Goal: Task Accomplishment & Management: Use online tool/utility

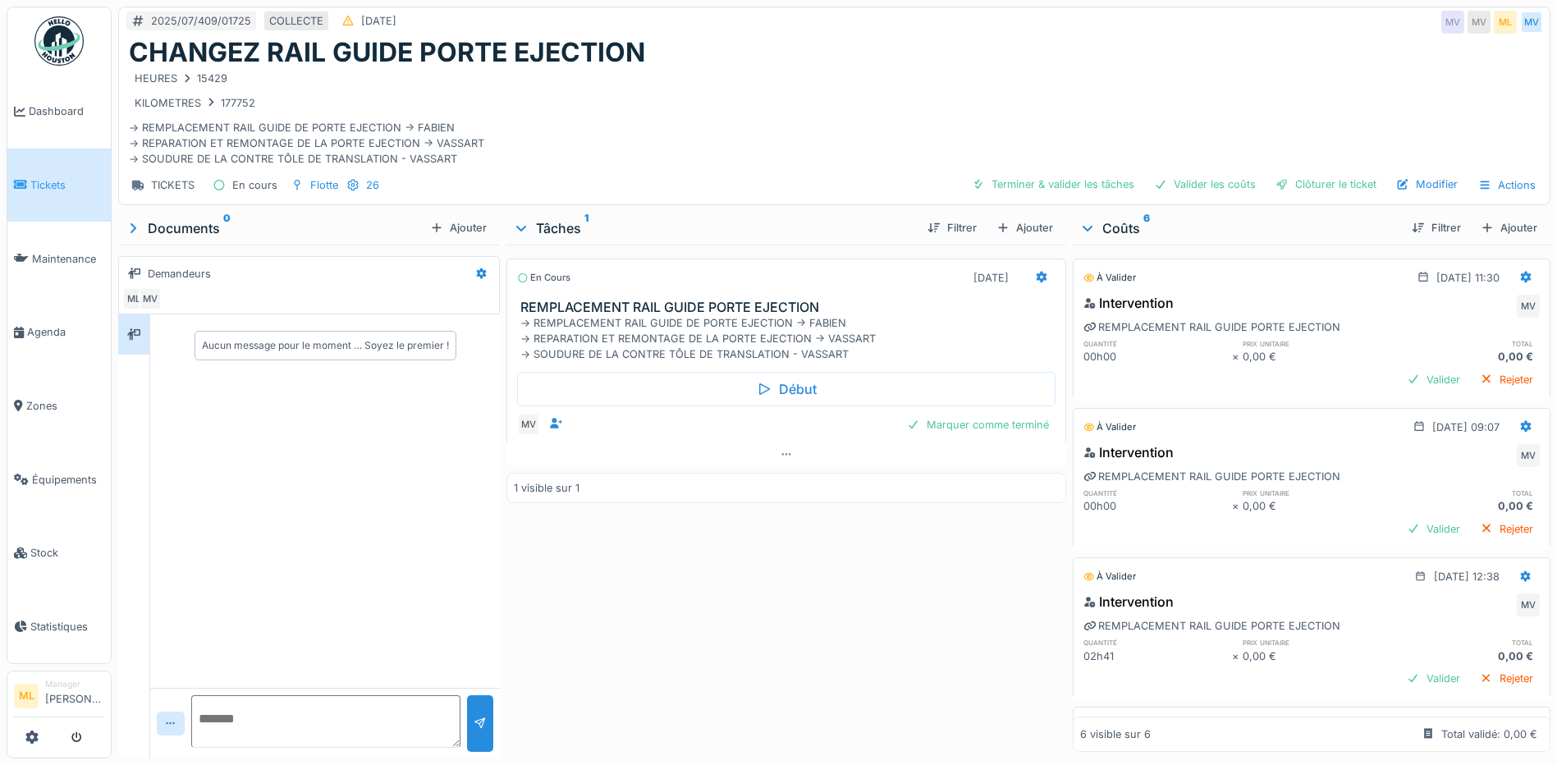
click at [66, 171] on link "Tickets" at bounding box center [58, 186] width 103 height 74
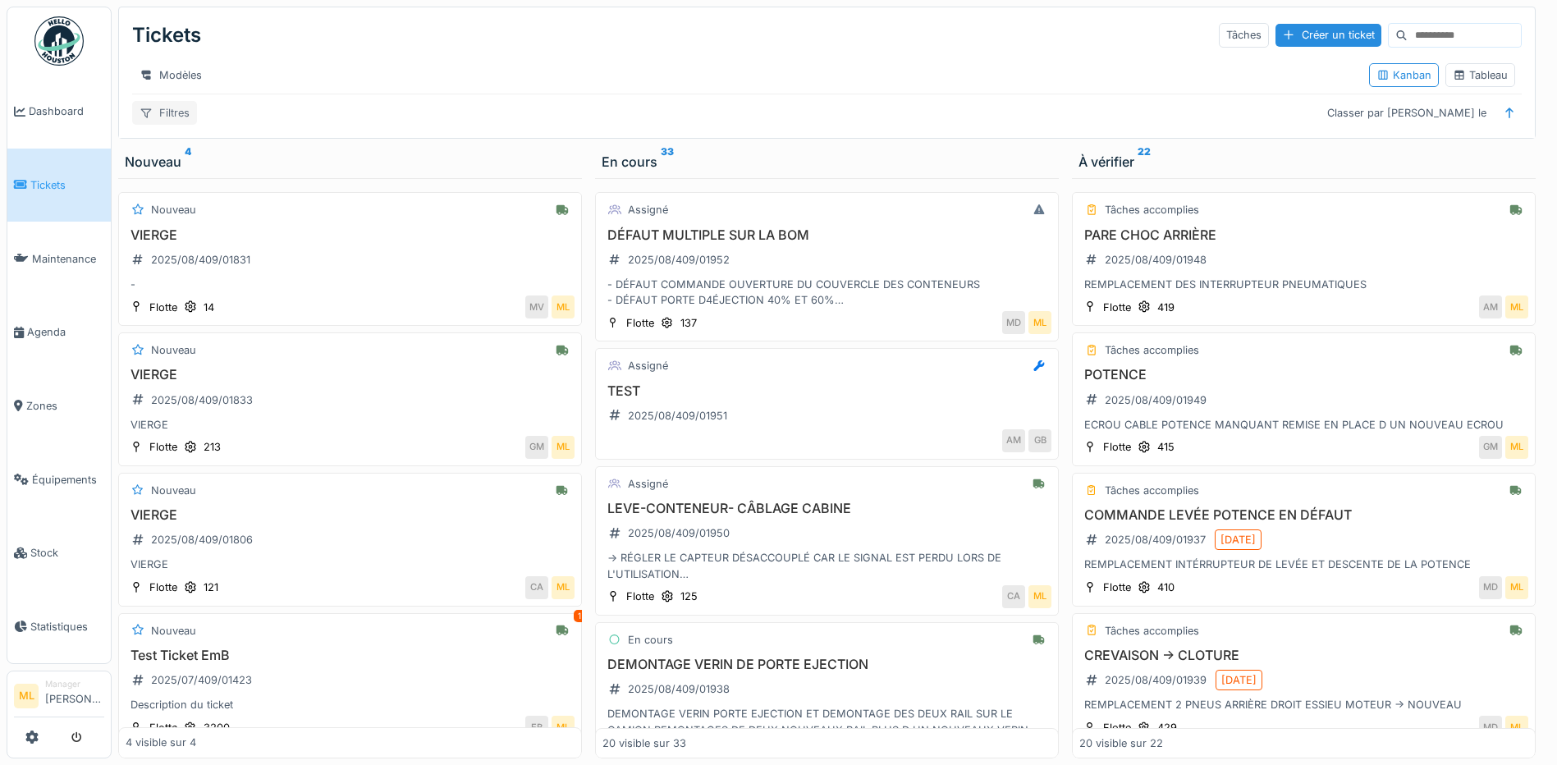
click at [186, 123] on div "Filtres" at bounding box center [164, 113] width 65 height 24
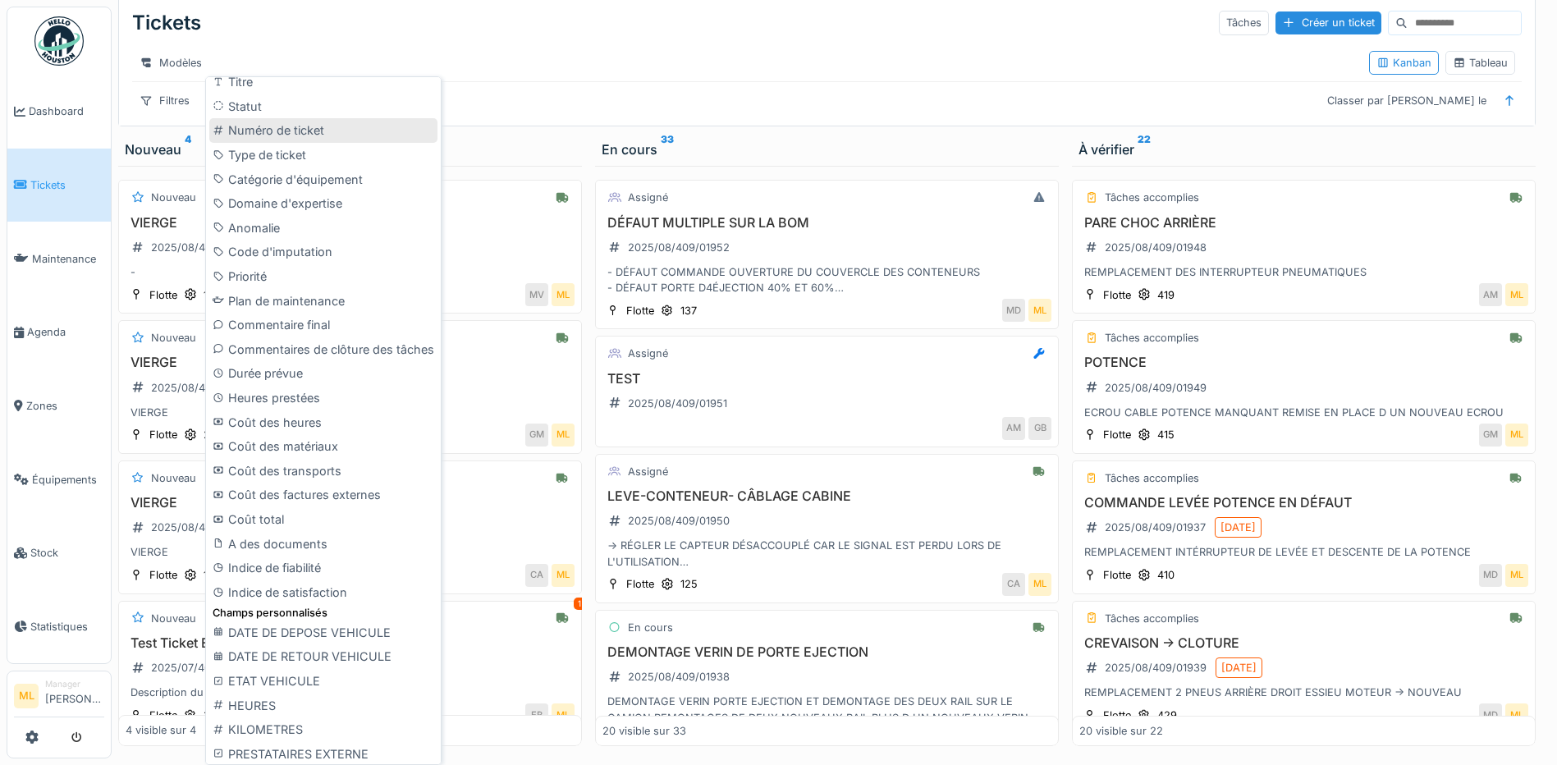
scroll to position [573, 0]
click at [328, 673] on div "ETAT VEHICULE" at bounding box center [323, 676] width 228 height 25
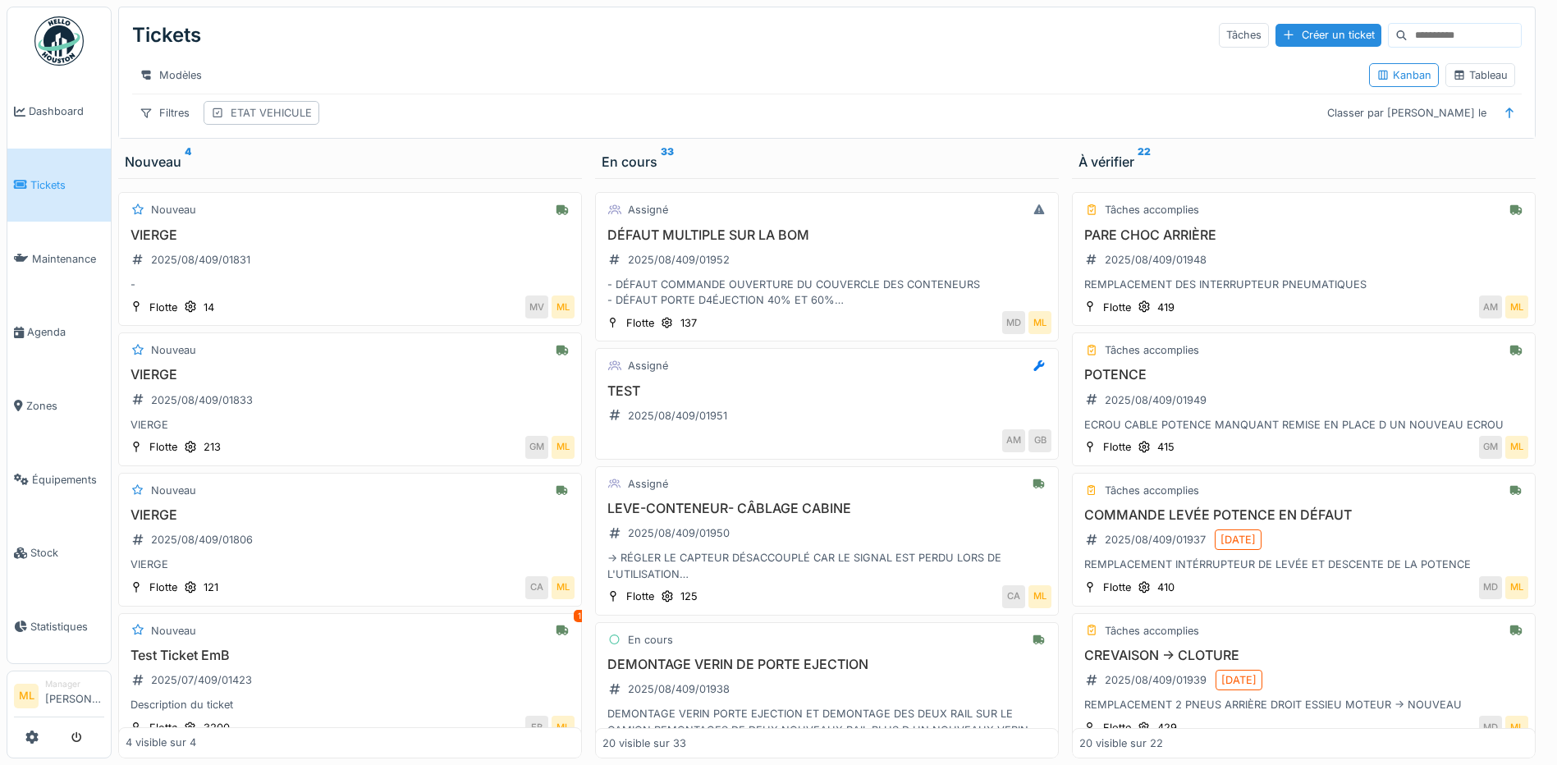
click at [249, 112] on div "ETAT VEHICULE" at bounding box center [271, 113] width 81 height 16
click at [360, 220] on div "Ajouter une condition" at bounding box center [362, 231] width 141 height 22
click at [362, 231] on div at bounding box center [361, 239] width 13 height 16
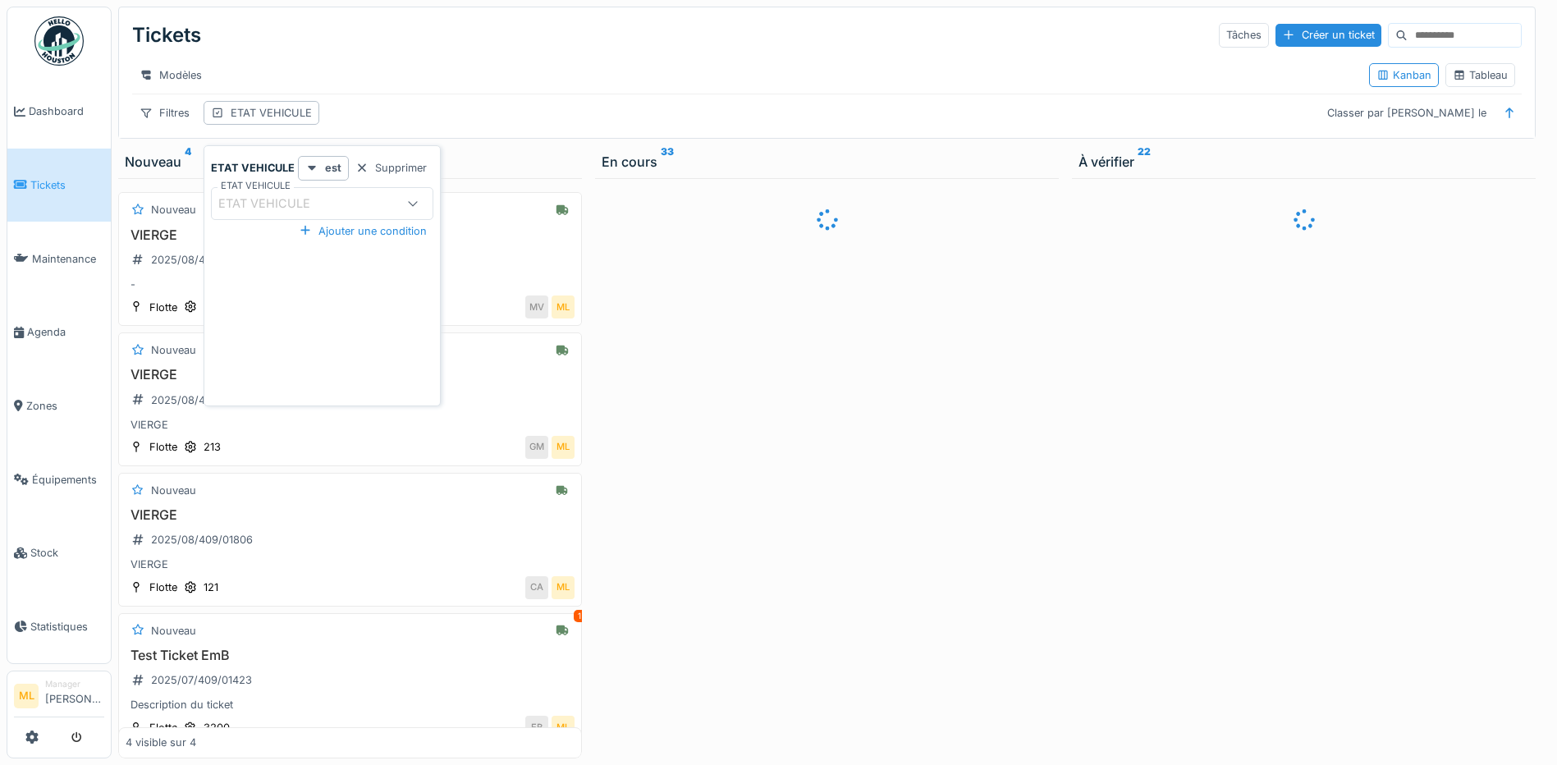
click at [359, 195] on div "ETAT VEHICULE" at bounding box center [305, 204] width 174 height 18
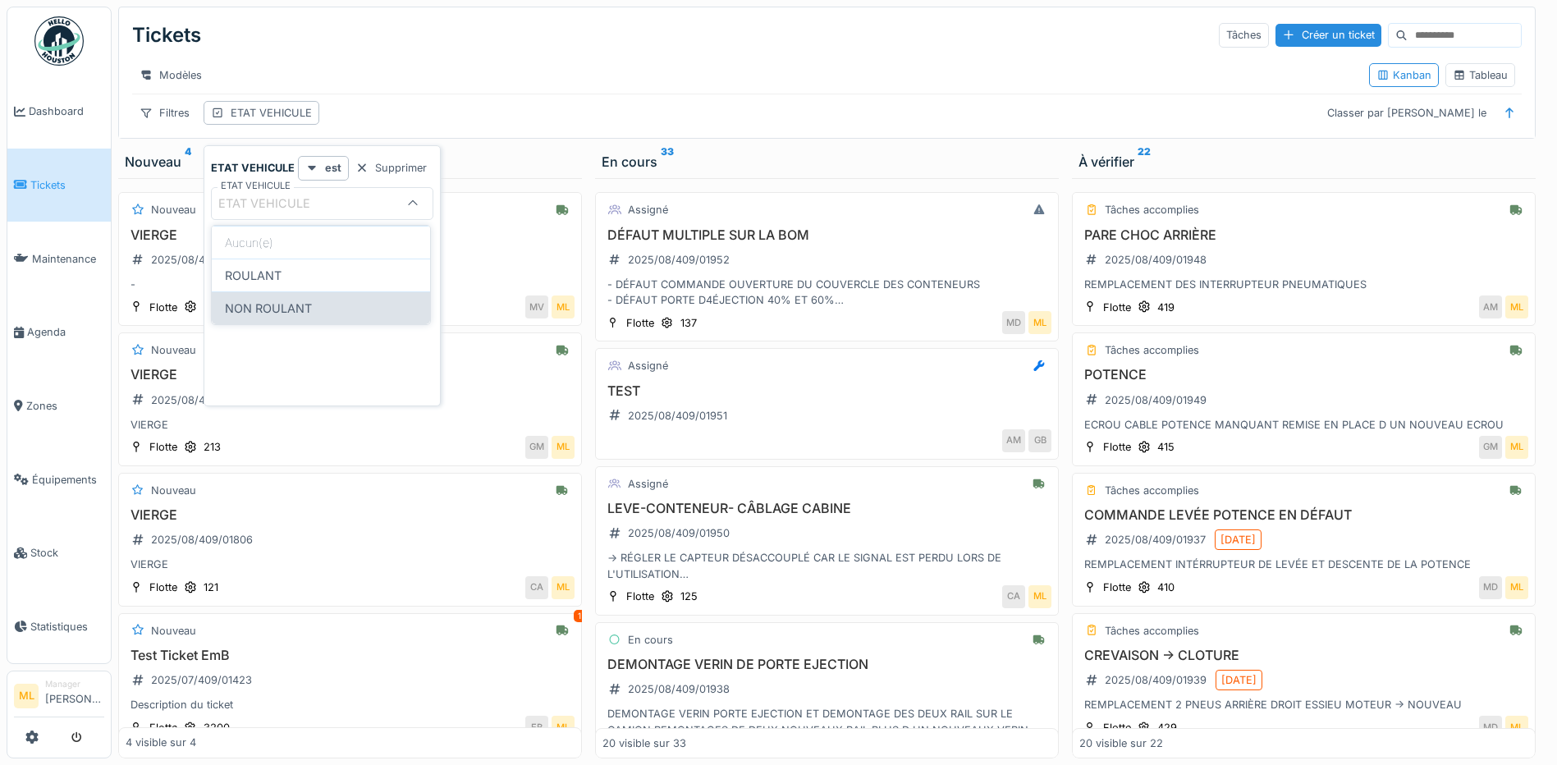
click at [308, 309] on div "NON ROULANT" at bounding box center [321, 307] width 218 height 33
type input "**********"
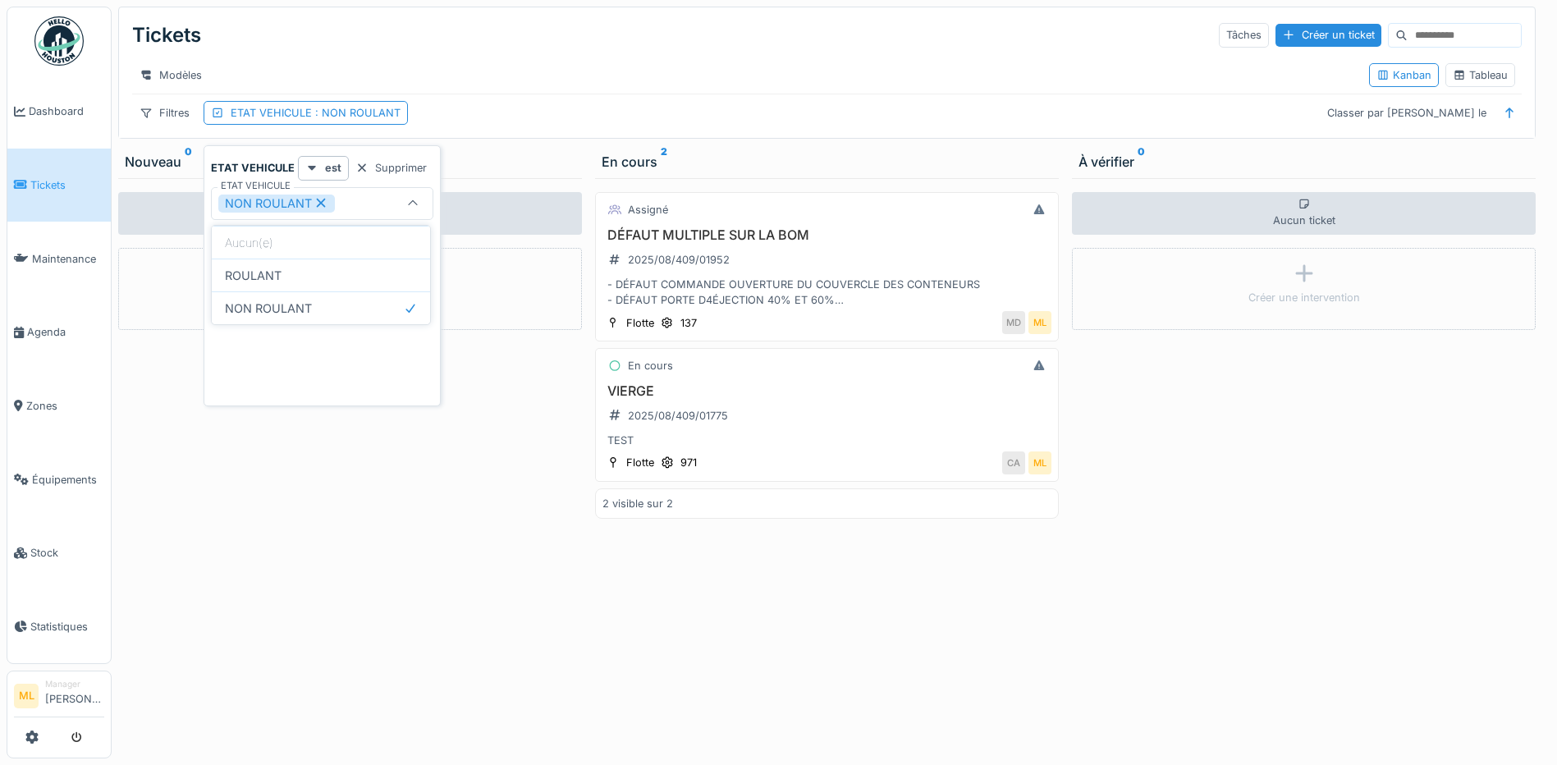
click at [890, 74] on div "Modèles" at bounding box center [744, 75] width 1224 height 24
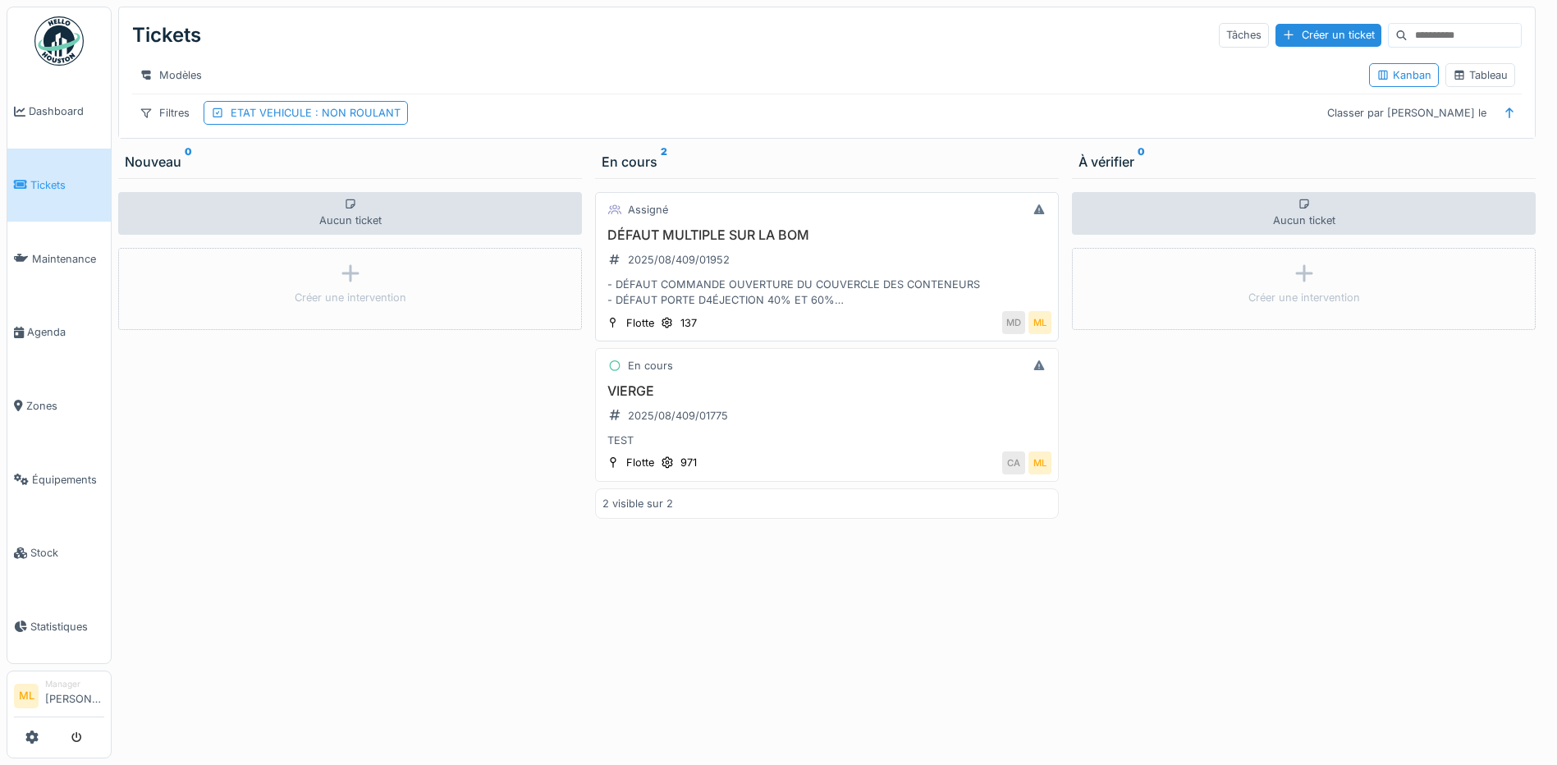
click at [784, 243] on h3 "DÉFAUT MULTIPLE SUR LA BOM" at bounding box center [827, 235] width 449 height 16
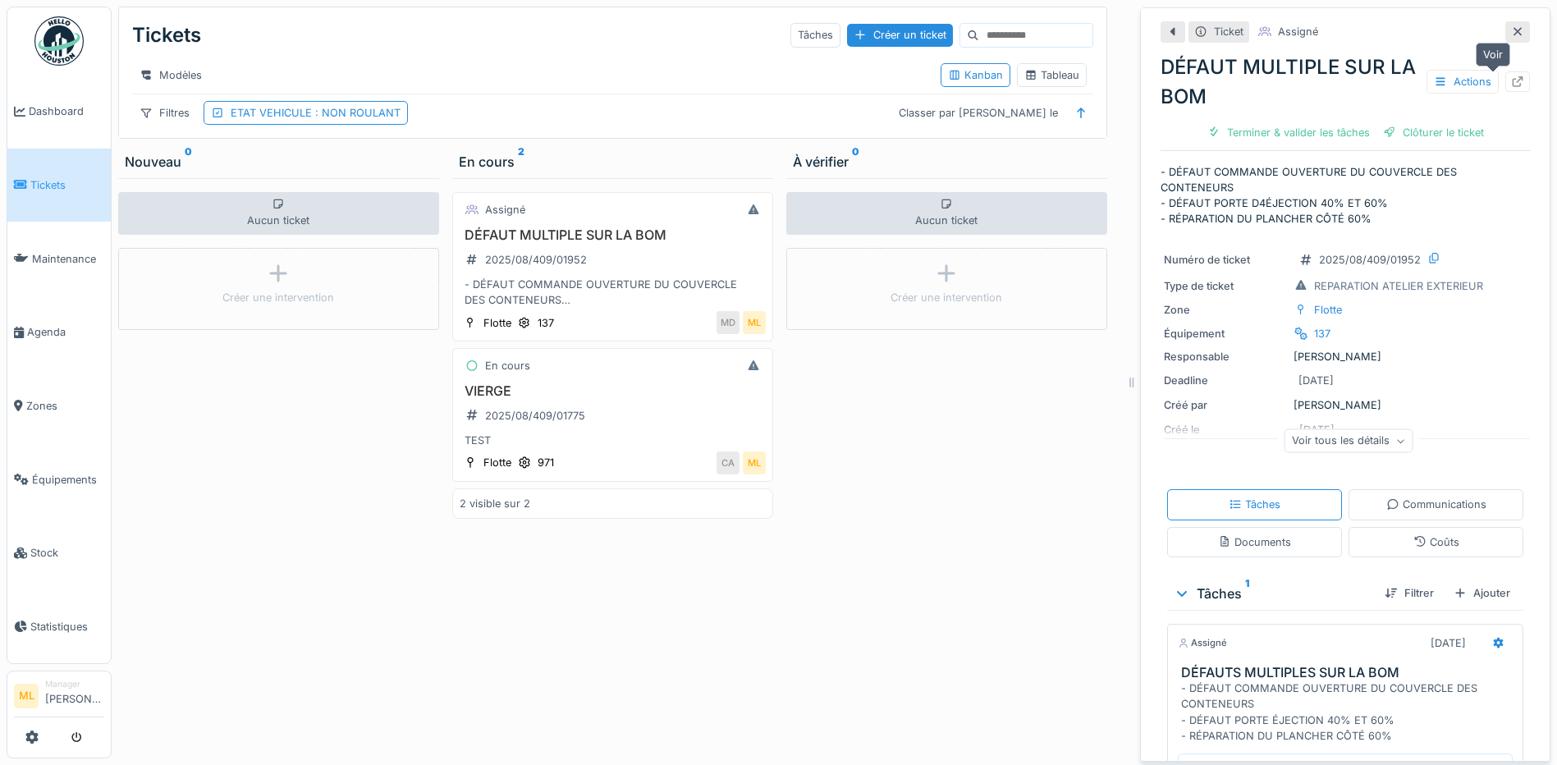
click at [1511, 81] on icon at bounding box center [1517, 81] width 13 height 11
click at [1505, 24] on div at bounding box center [1517, 31] width 25 height 21
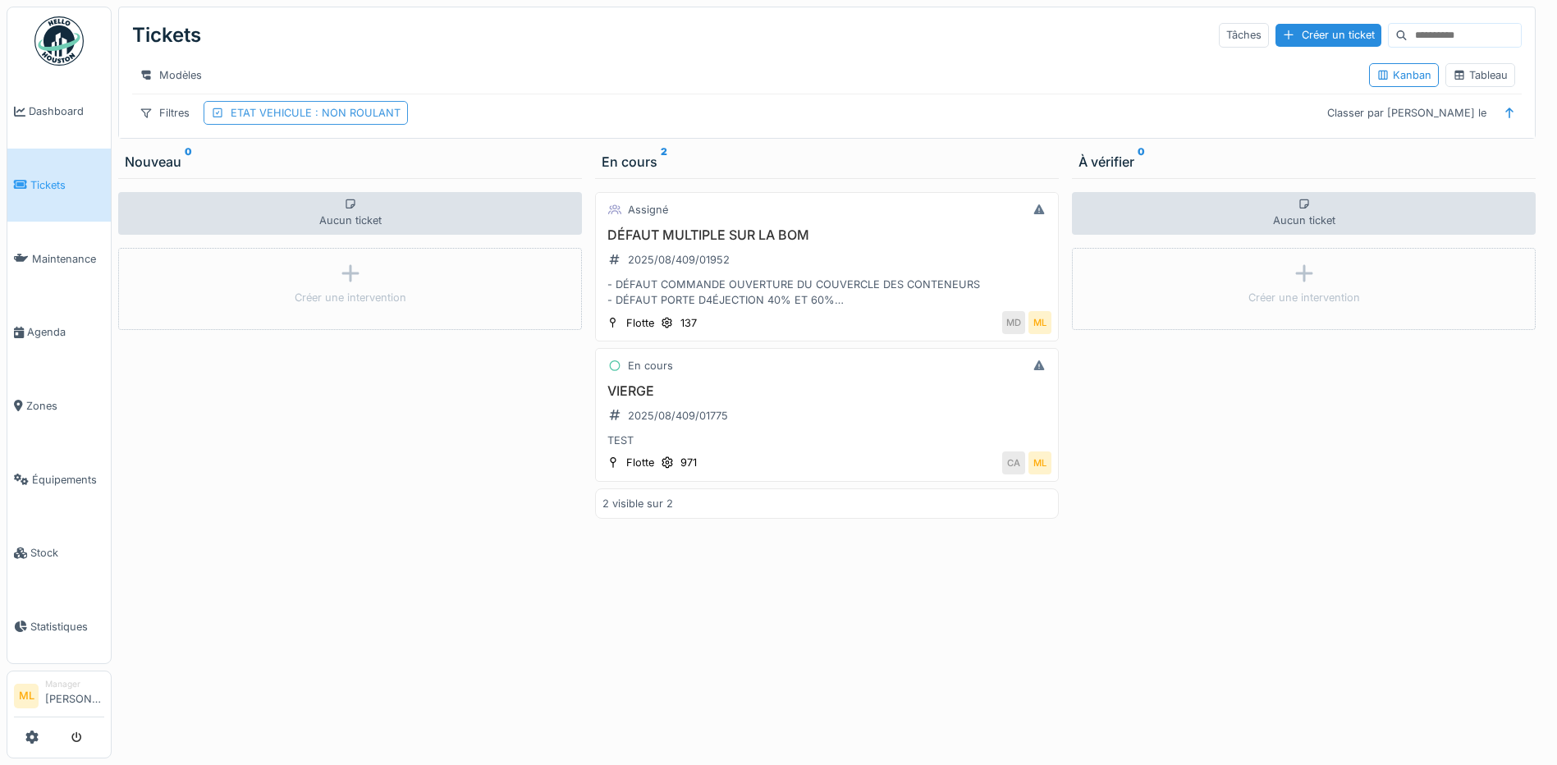
click at [323, 117] on div "ETAT VEHICULE : NON ROULANT" at bounding box center [316, 113] width 170 height 16
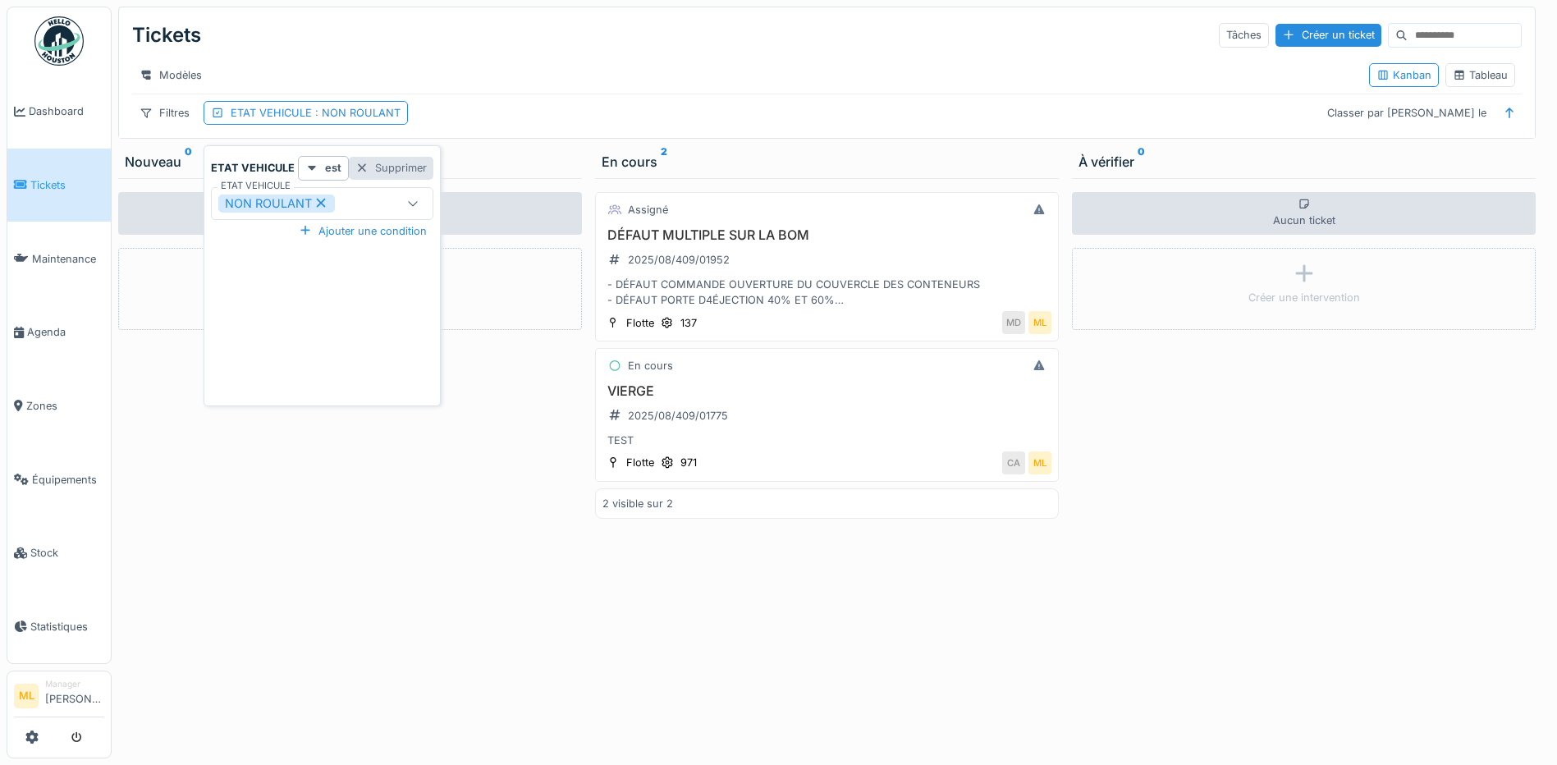
click at [401, 164] on div "Supprimer" at bounding box center [391, 168] width 85 height 22
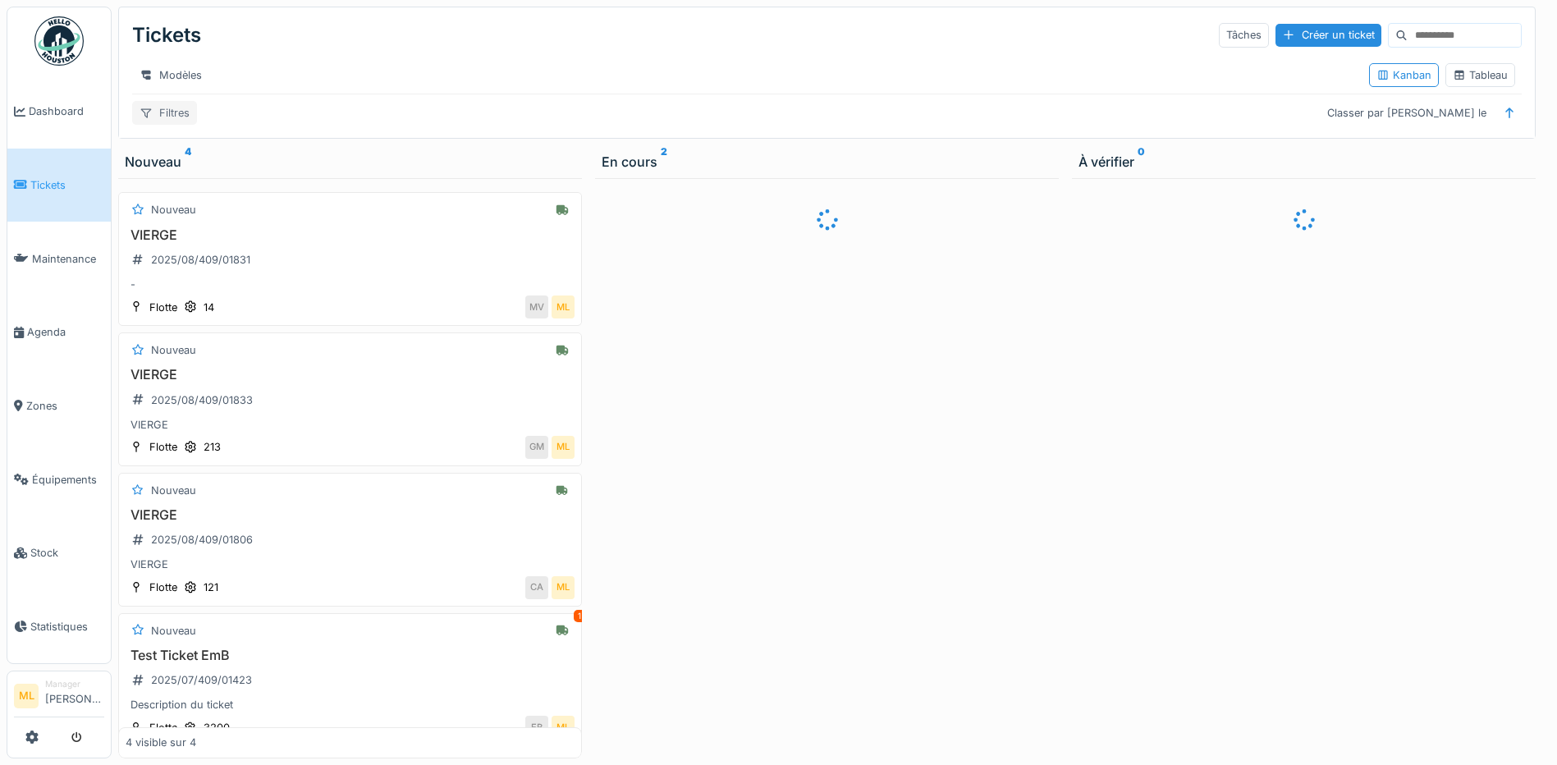
click at [181, 125] on div "Filtres" at bounding box center [164, 113] width 65 height 24
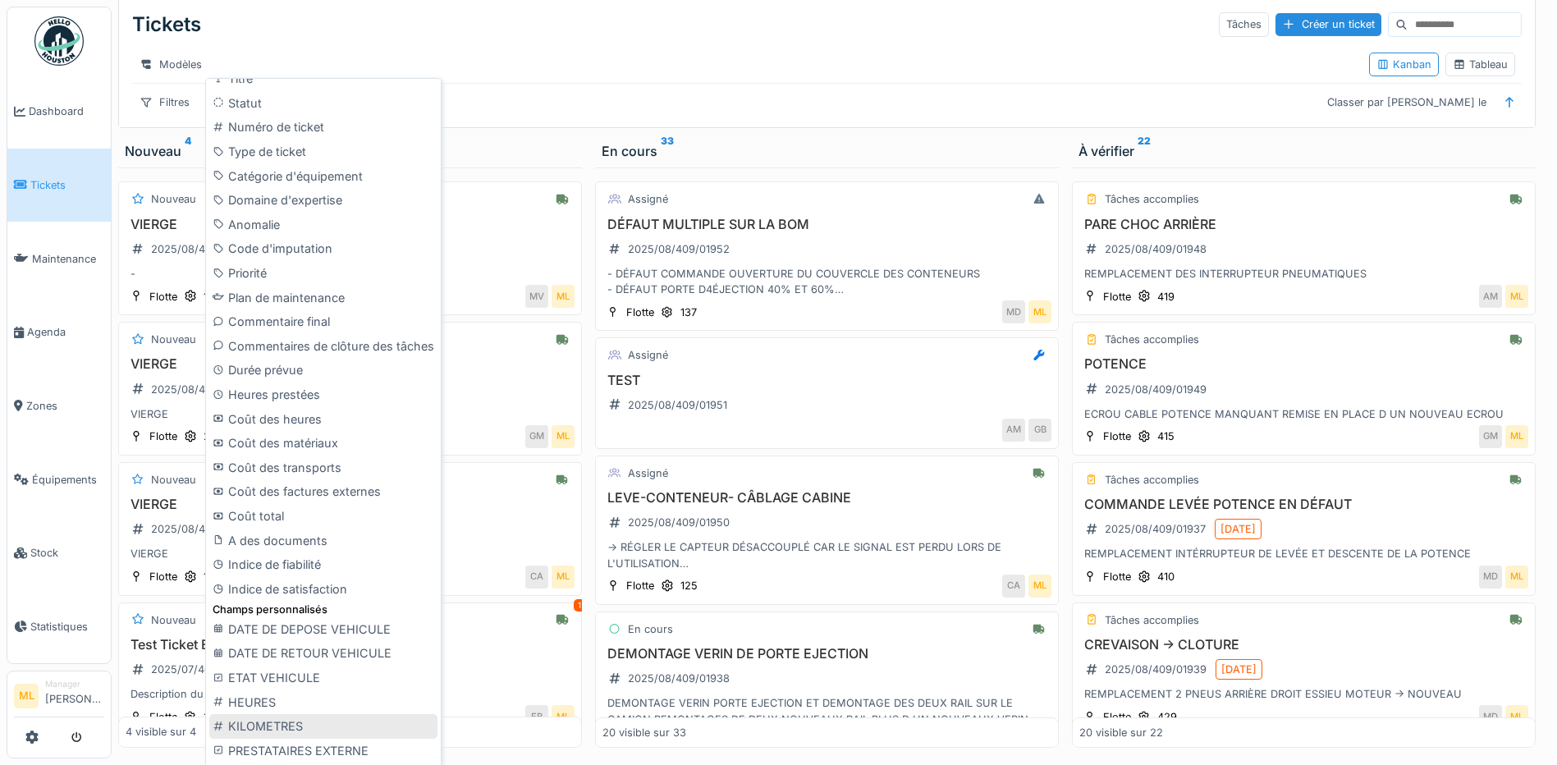
scroll to position [12, 0]
drag, startPoint x: 297, startPoint y: 735, endPoint x: 253, endPoint y: 749, distance: 46.5
click at [253, 749] on div "Affichage En retard Urgent Actif Afficher les maintenances Localisations Zone É…" at bounding box center [323, 136] width 228 height 1250
click at [254, 749] on div "PRESTATAIRES EXTERNE" at bounding box center [323, 749] width 228 height 25
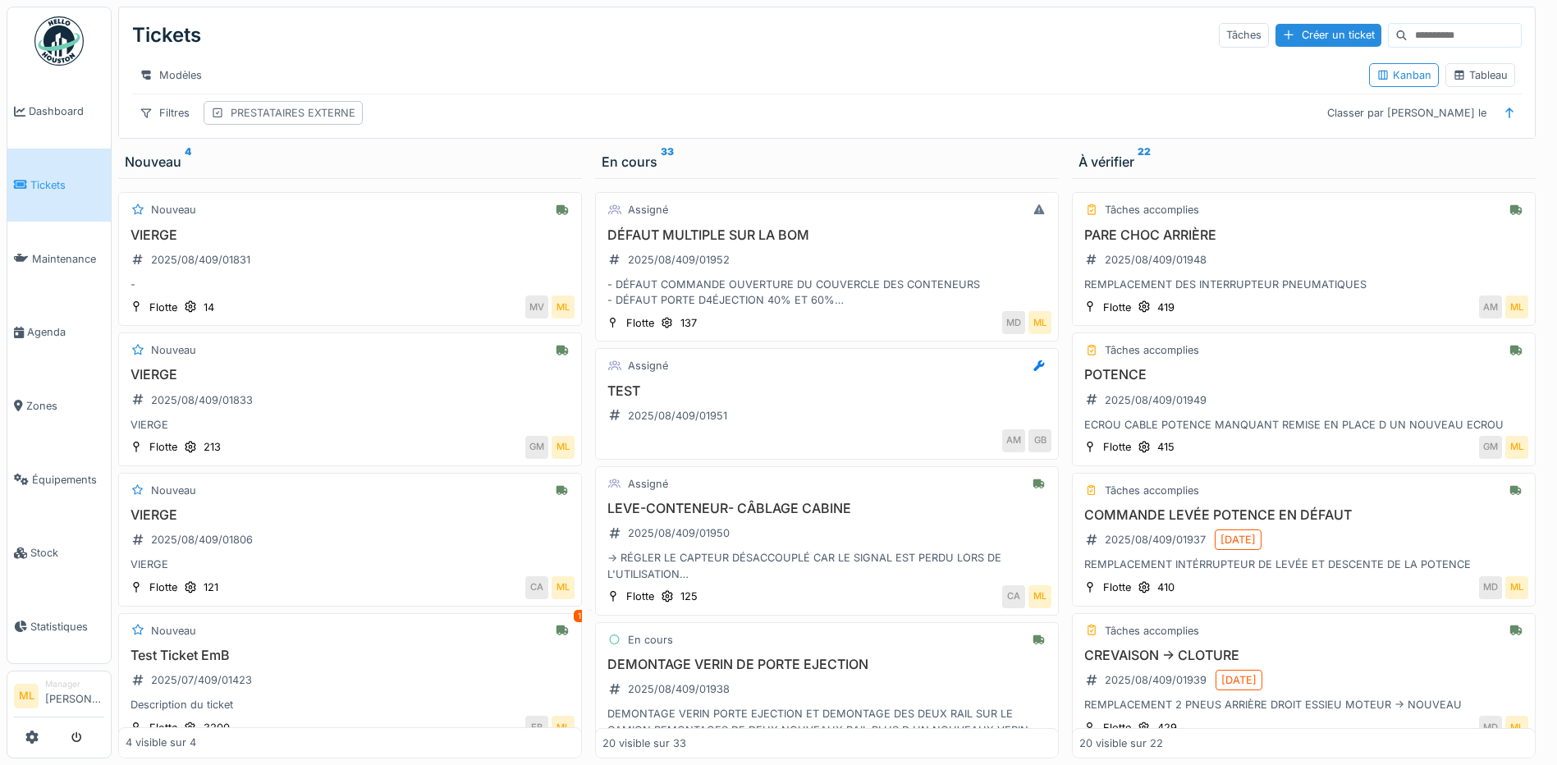
click at [330, 101] on div "PRESTATAIRES EXTERNE" at bounding box center [283, 113] width 159 height 24
click at [386, 187] on div "PRESTATAIRES EXTERNE" at bounding box center [345, 203] width 268 height 33
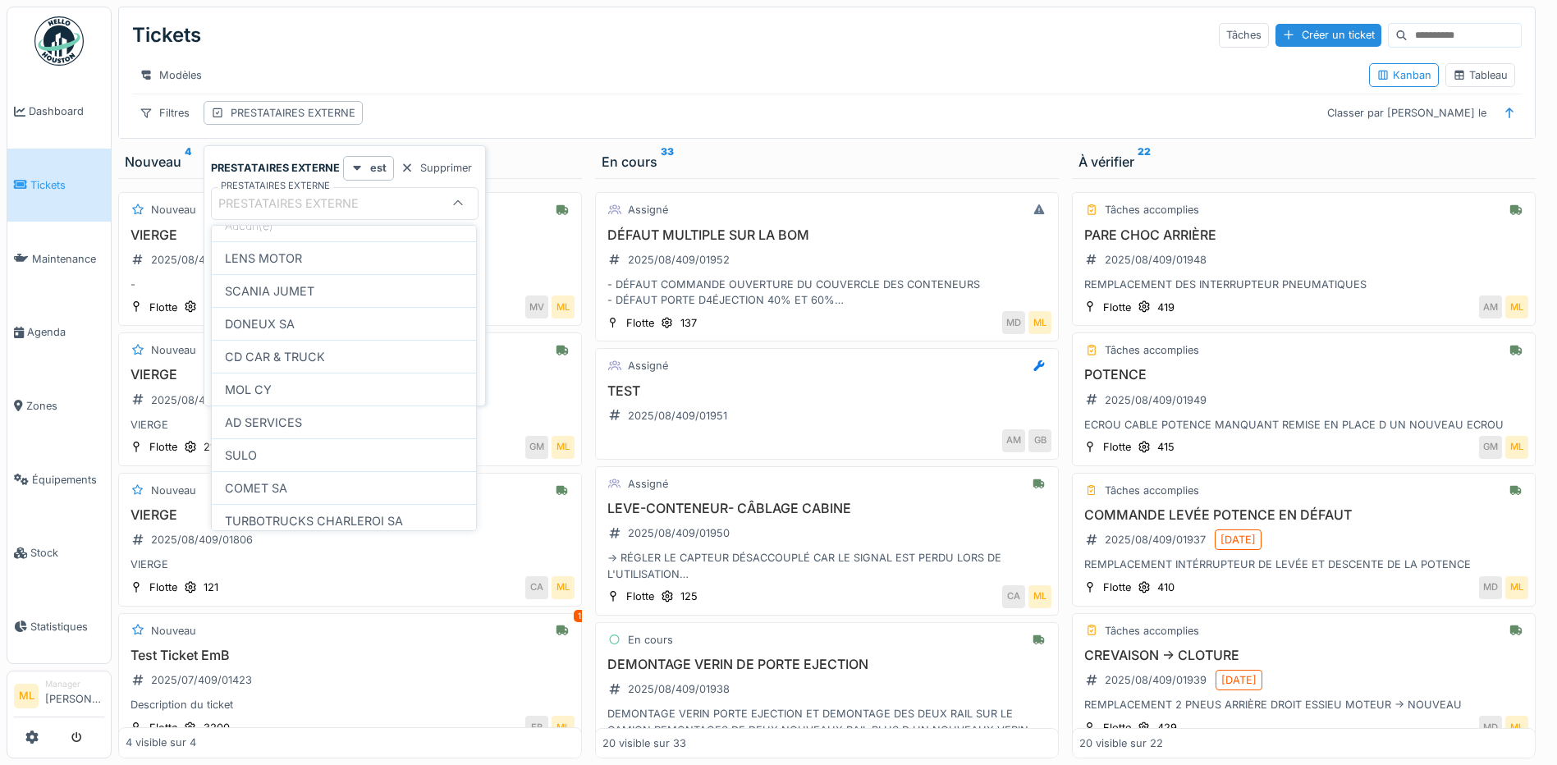
scroll to position [0, 0]
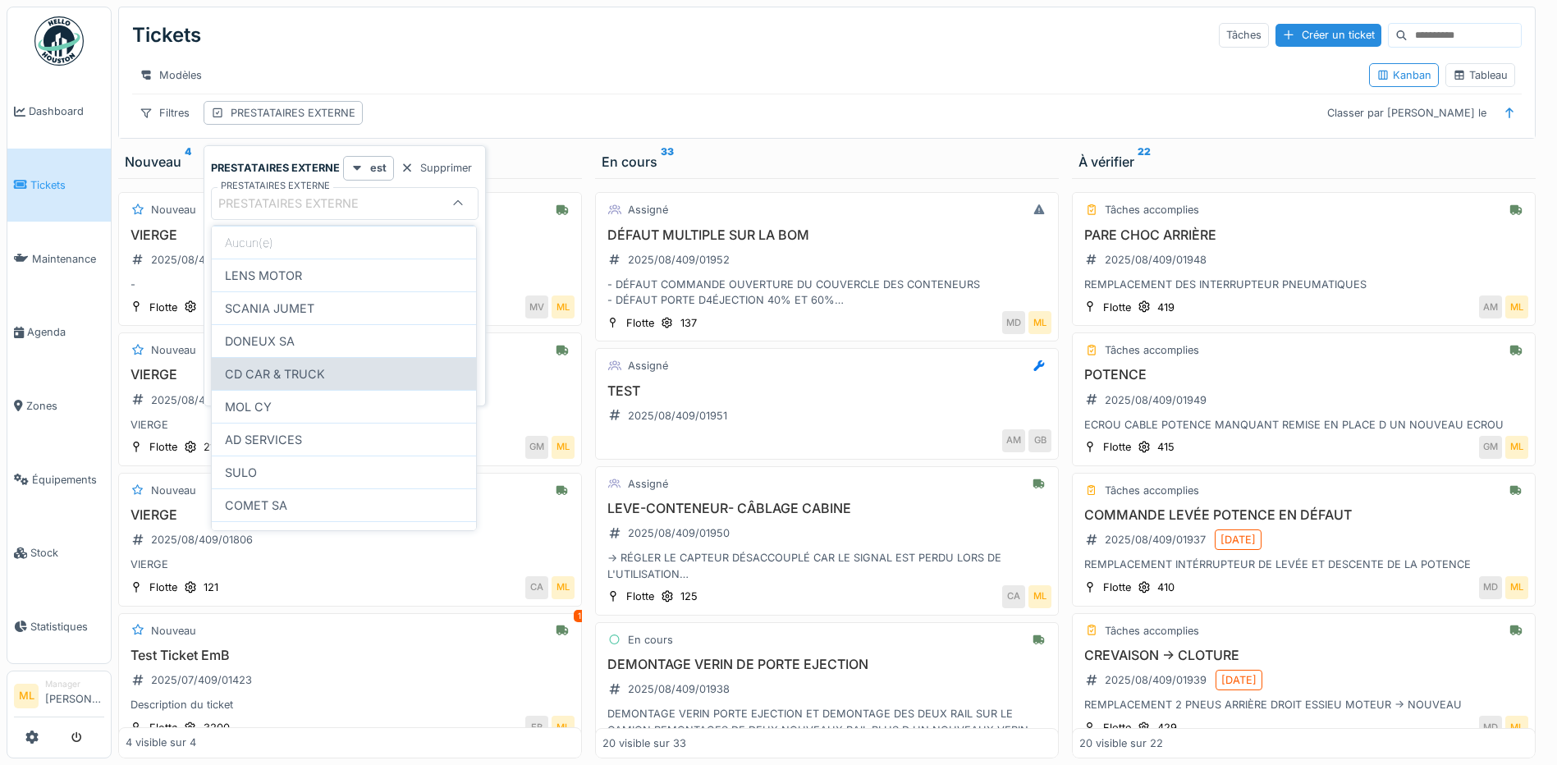
click at [308, 377] on div "CD CAR & TRUCK" at bounding box center [344, 373] width 264 height 33
type input "**********"
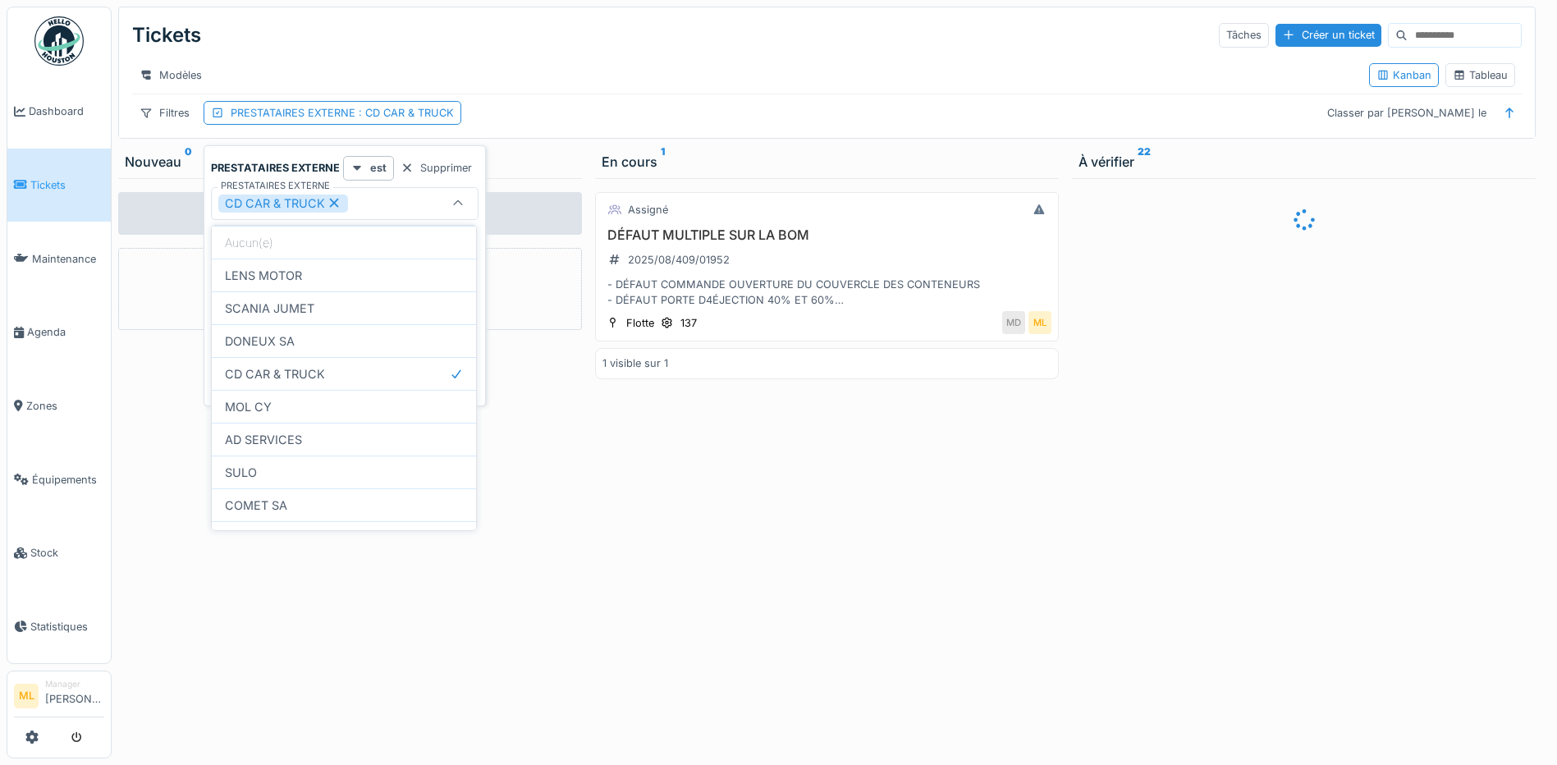
click at [726, 589] on div "Assigné DÉFAUT MULTIPLE SUR LA BOM 2025/08/409/01952 - DÉFAUT COMMANDE OUVERTUR…" at bounding box center [827, 468] width 464 height 580
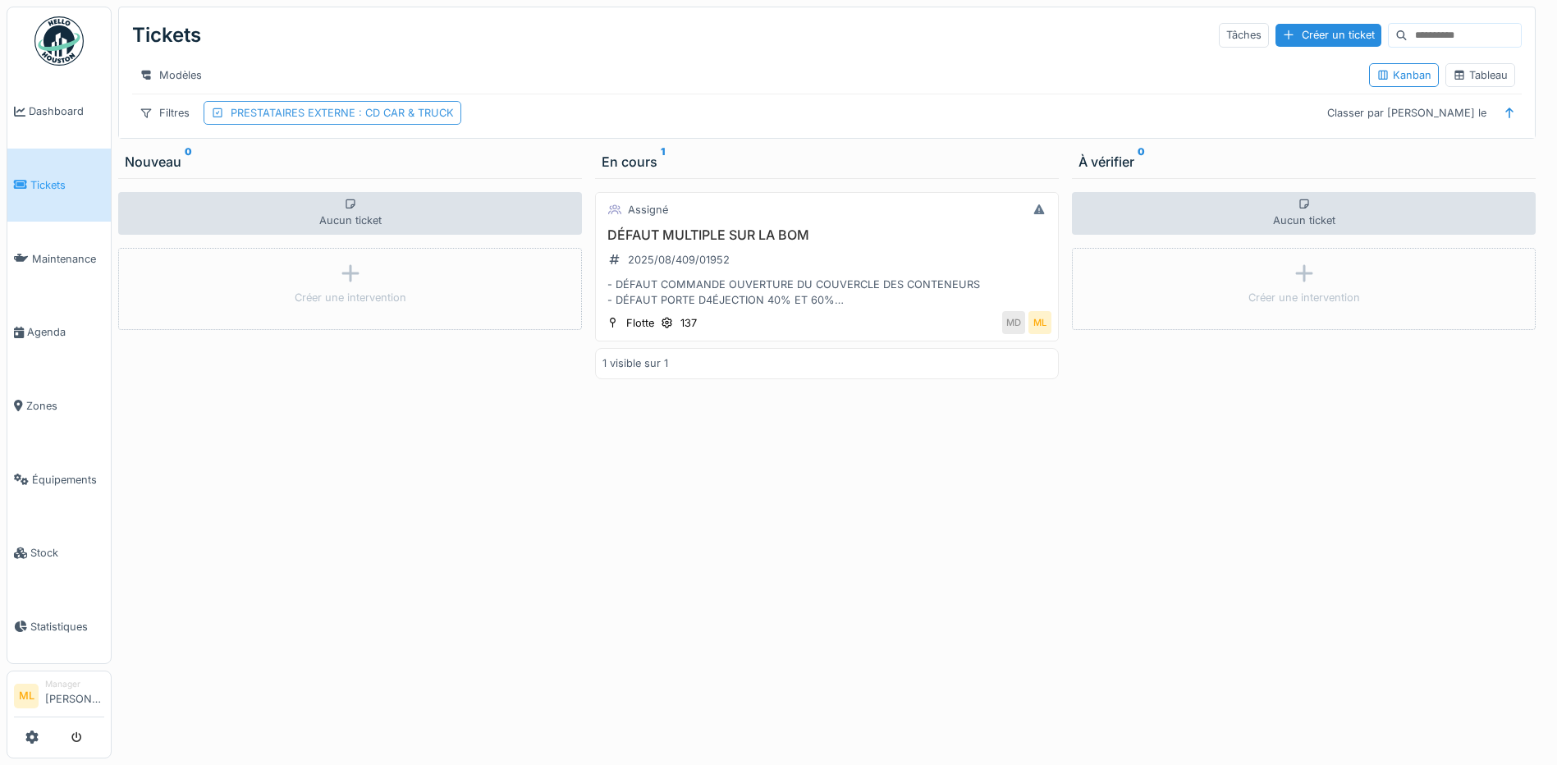
click at [407, 119] on span ": CD CAR & TRUCK" at bounding box center [404, 113] width 99 height 12
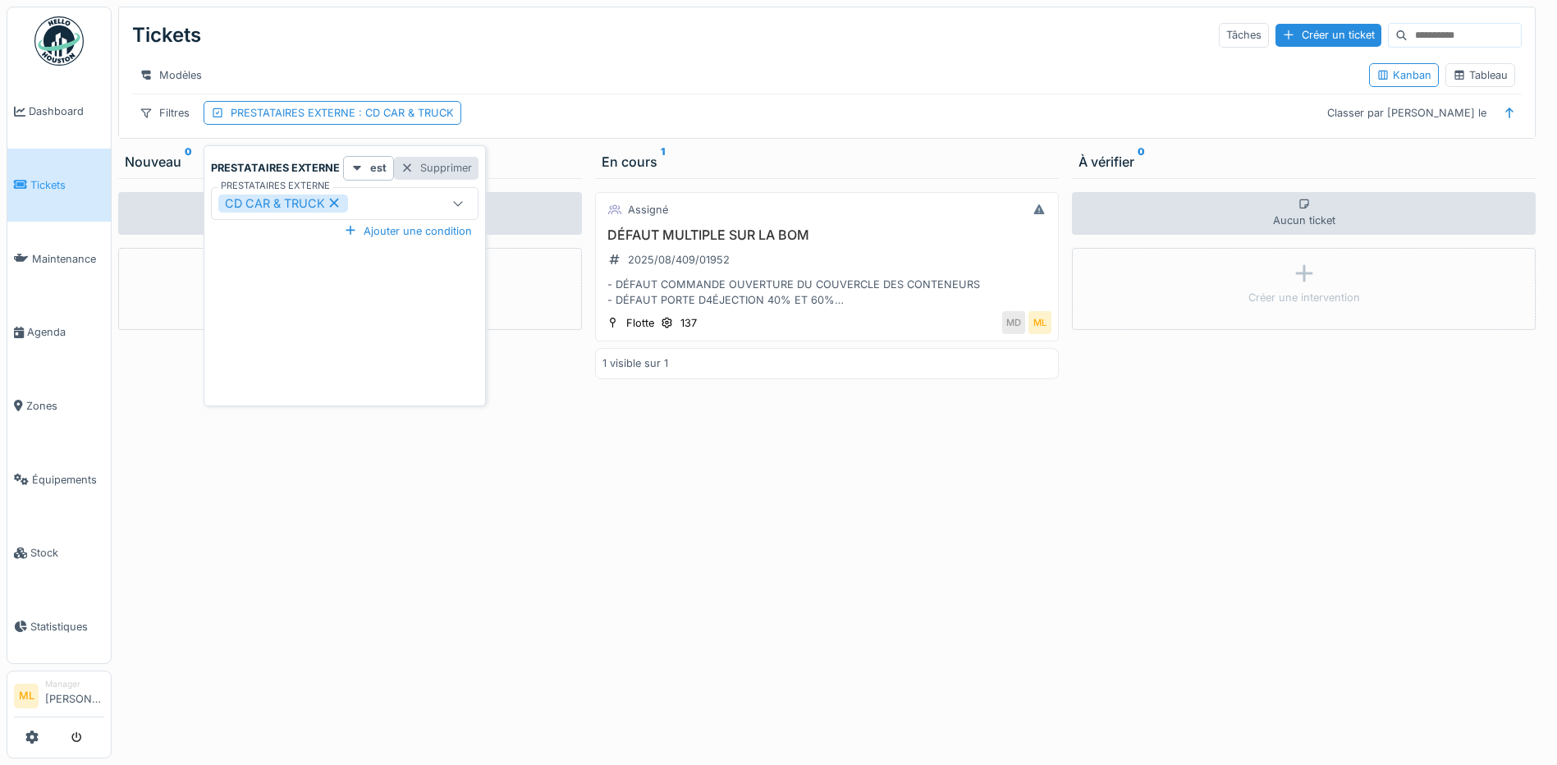
click at [431, 171] on div "Supprimer" at bounding box center [436, 168] width 85 height 22
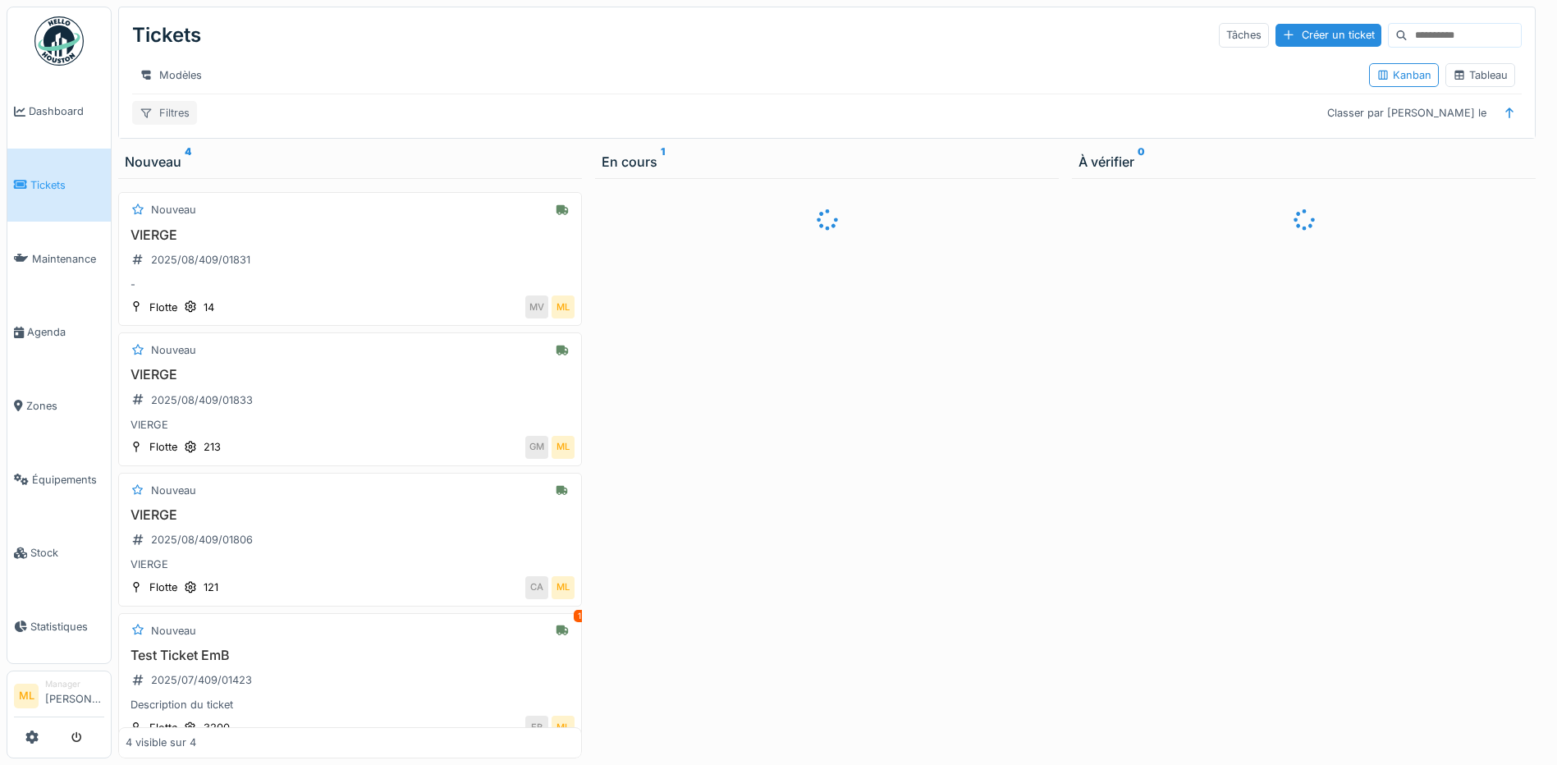
click at [176, 125] on div "Filtres" at bounding box center [164, 113] width 65 height 24
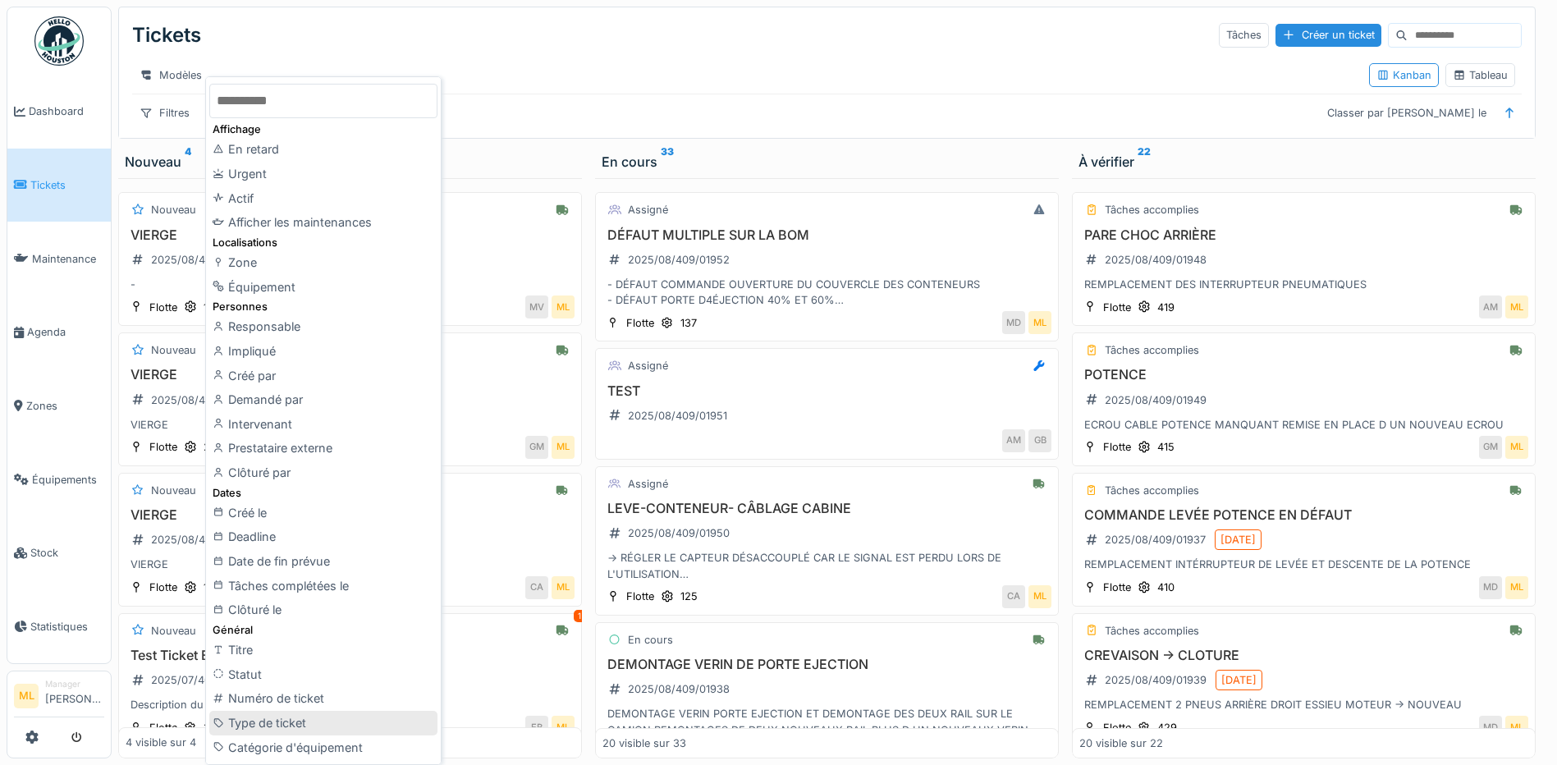
click at [296, 720] on div "Type de ticket" at bounding box center [323, 723] width 228 height 25
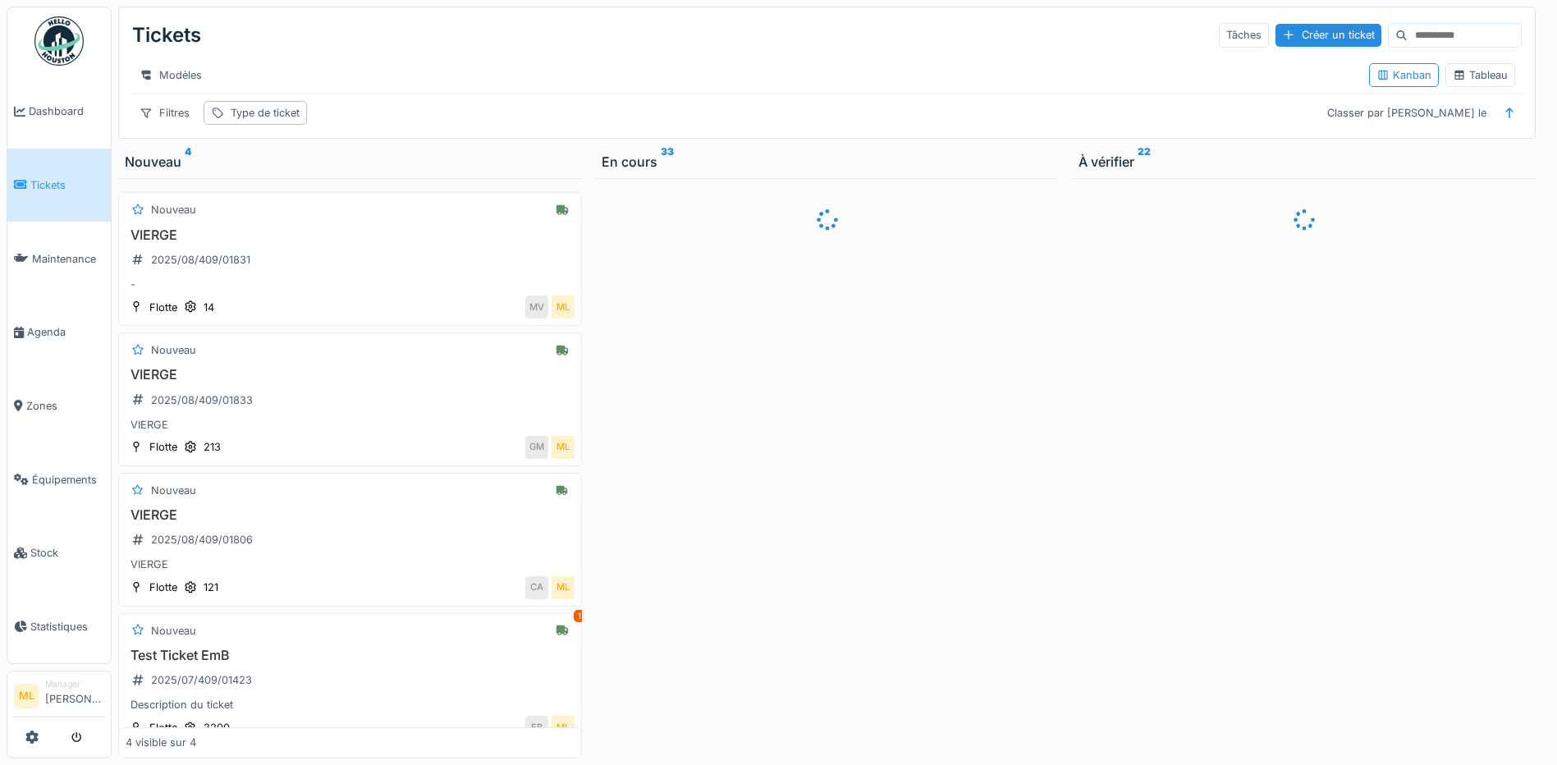
click at [270, 109] on div "Tickets Tâches Créer un ticket Modèles Kanban Tableau Filtres Type de ticket Cl…" at bounding box center [827, 72] width 1416 height 131
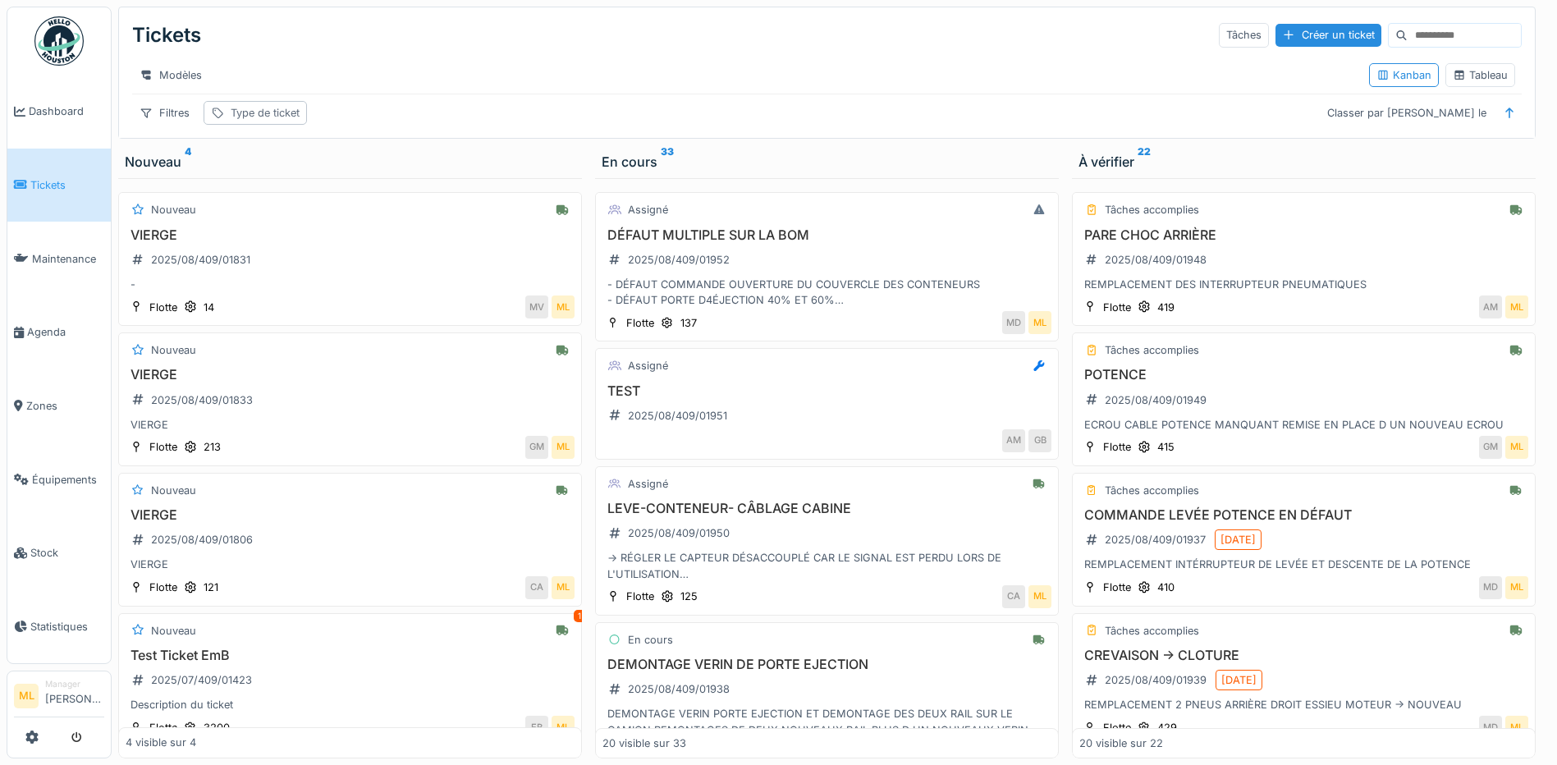
click at [268, 121] on div "Type de ticket" at bounding box center [265, 113] width 69 height 16
click at [332, 204] on div "Type de ticket" at bounding box center [300, 204] width 165 height 18
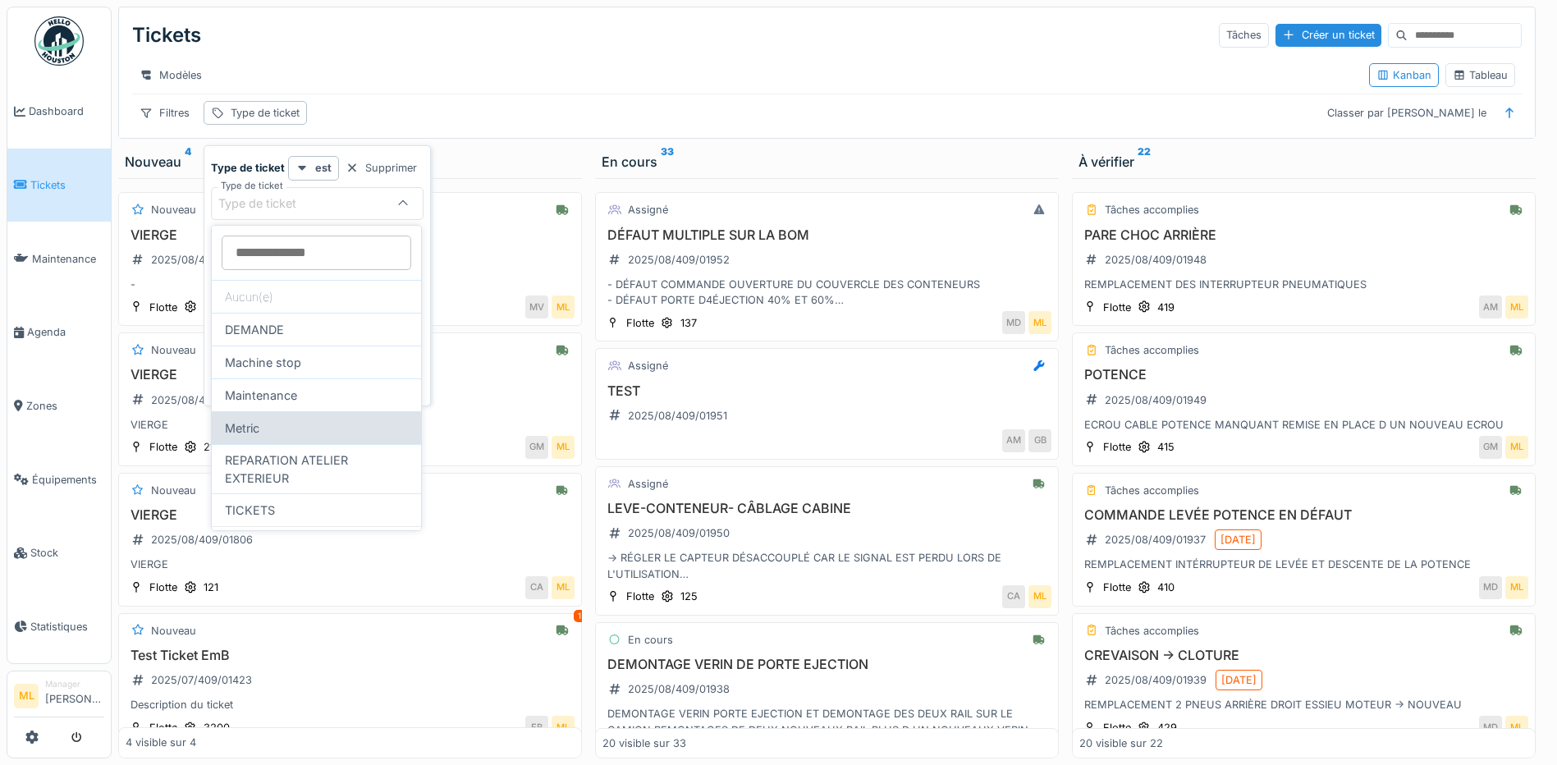
click at [314, 459] on div "REPARATION ATELIER EXTERIEUR" at bounding box center [316, 468] width 209 height 49
type input "****"
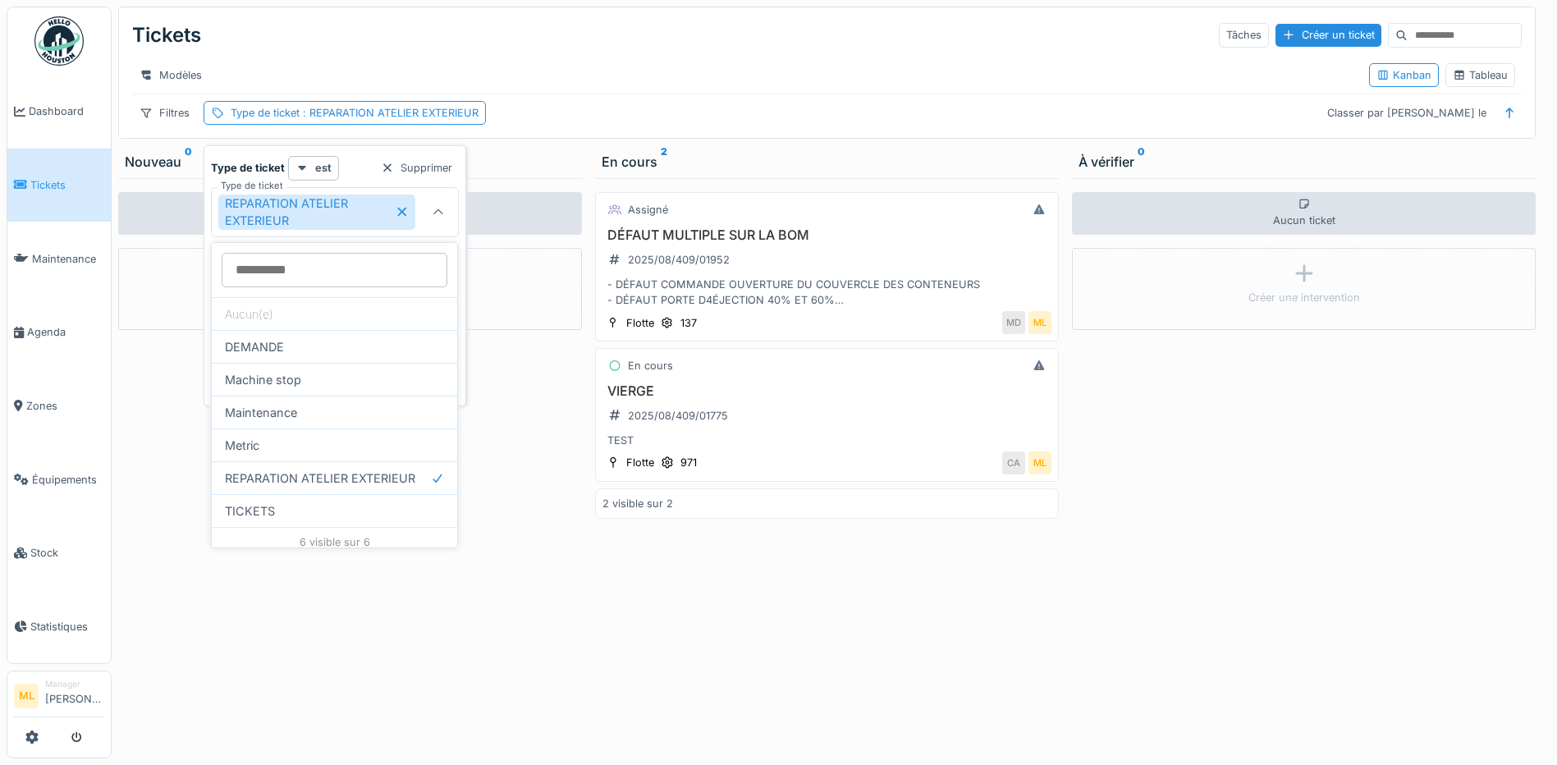
click at [731, 63] on div "Modèles" at bounding box center [744, 75] width 1224 height 24
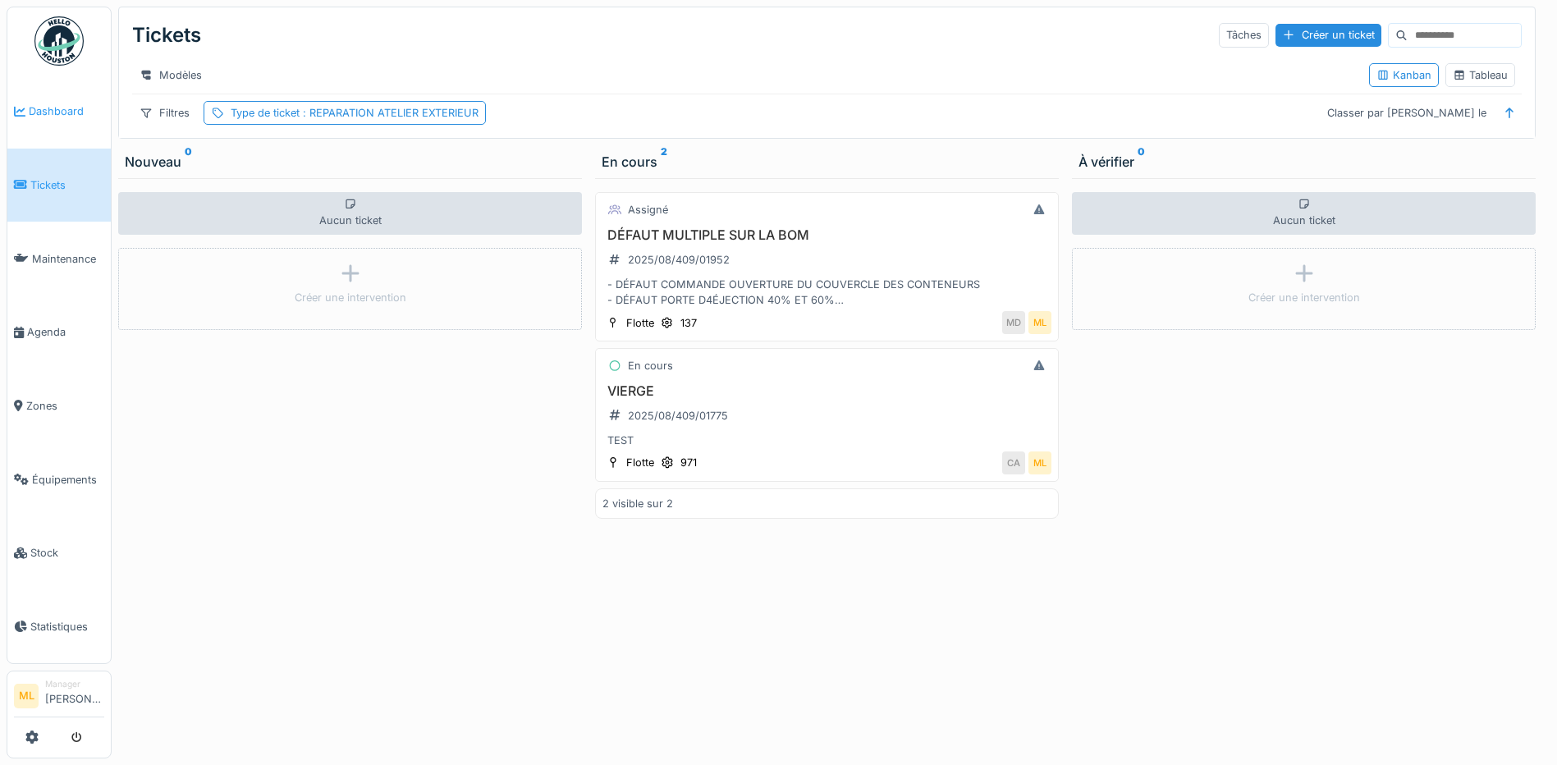
click at [57, 112] on span "Dashboard" at bounding box center [67, 111] width 76 height 16
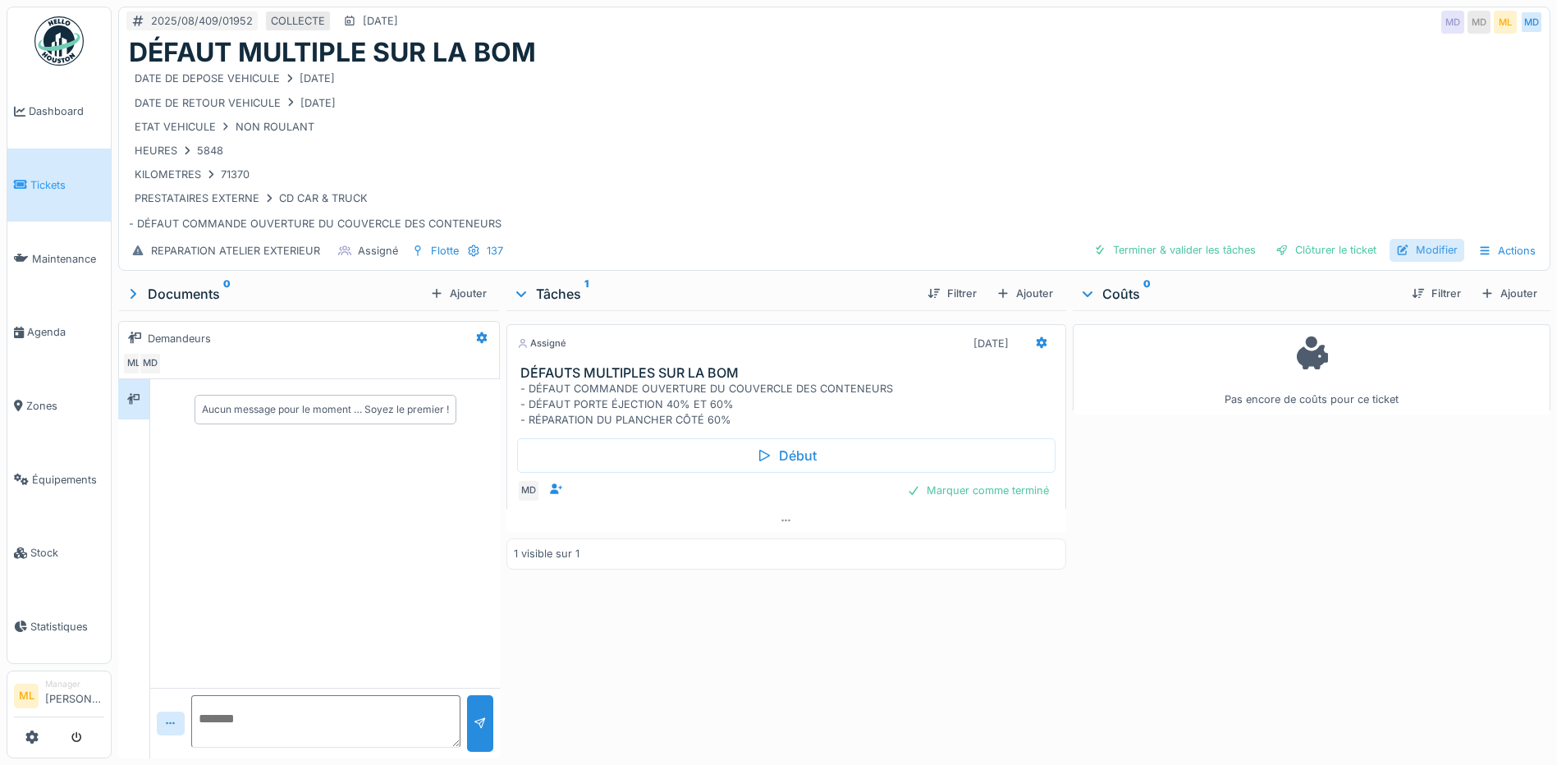
click at [1411, 242] on div "Modifier" at bounding box center [1427, 250] width 75 height 22
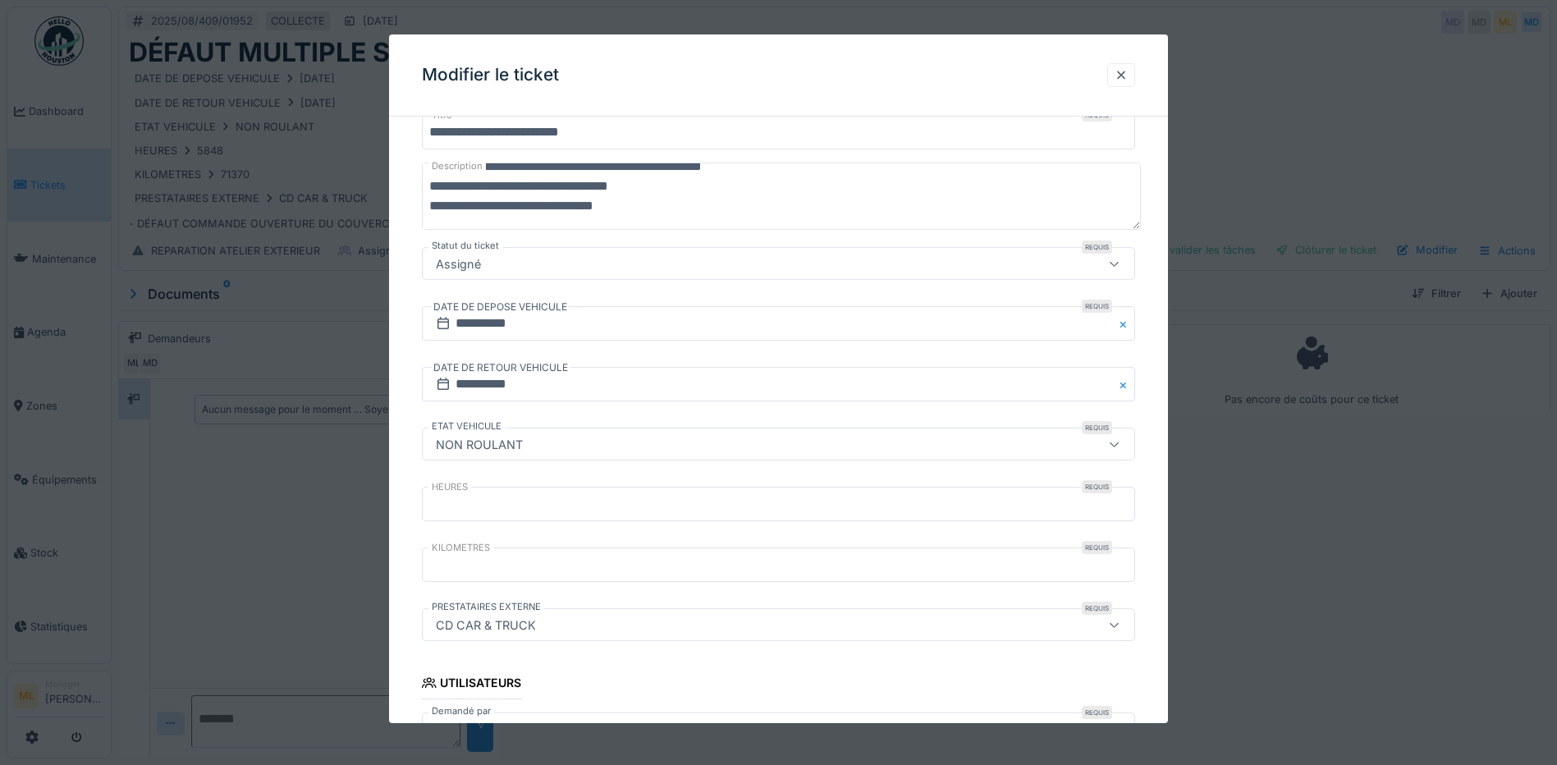
scroll to position [164, 0]
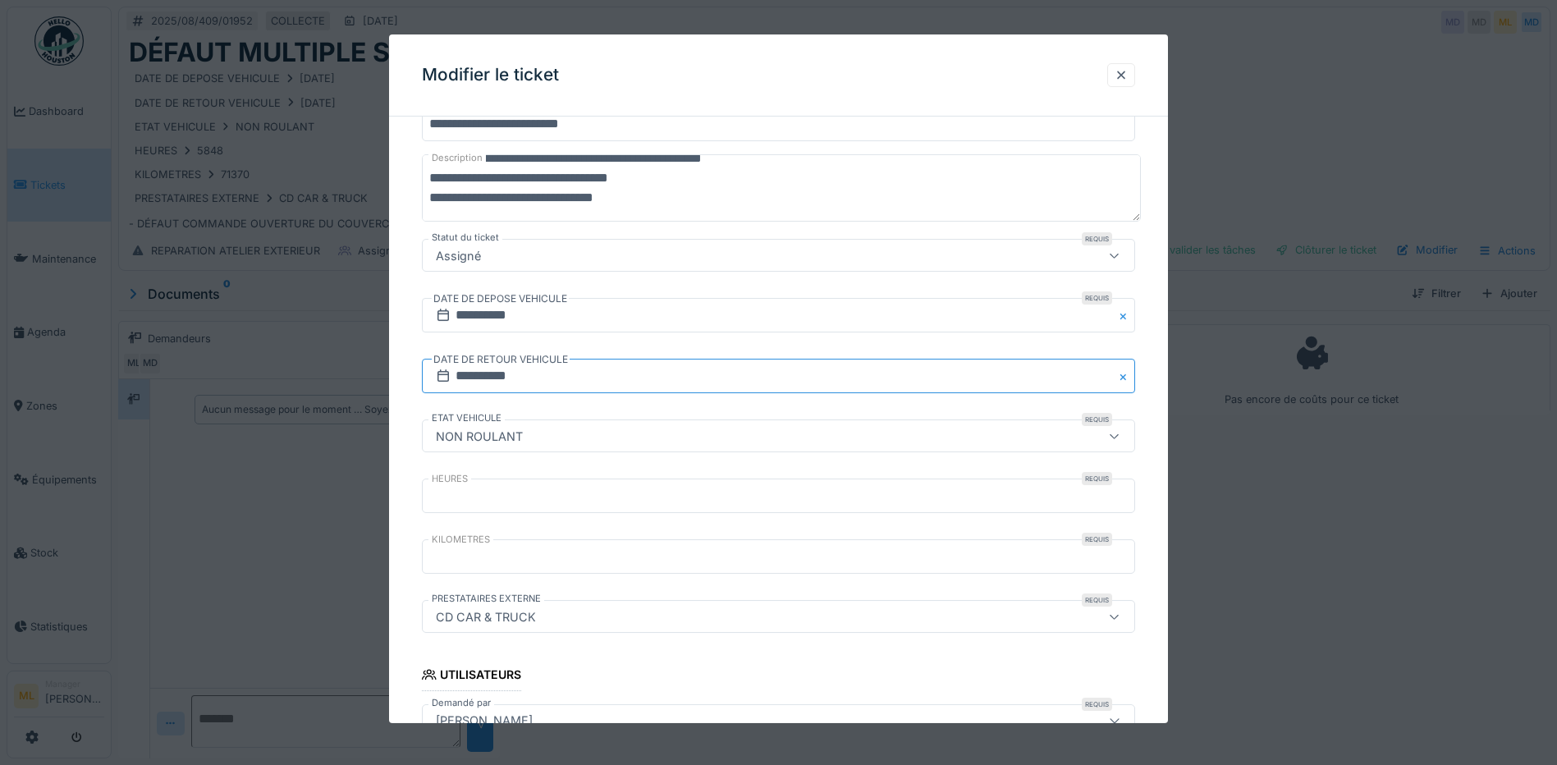
click at [490, 381] on input "**********" at bounding box center [778, 376] width 713 height 34
click at [412, 385] on div "**********" at bounding box center [778, 594] width 779 height 1256
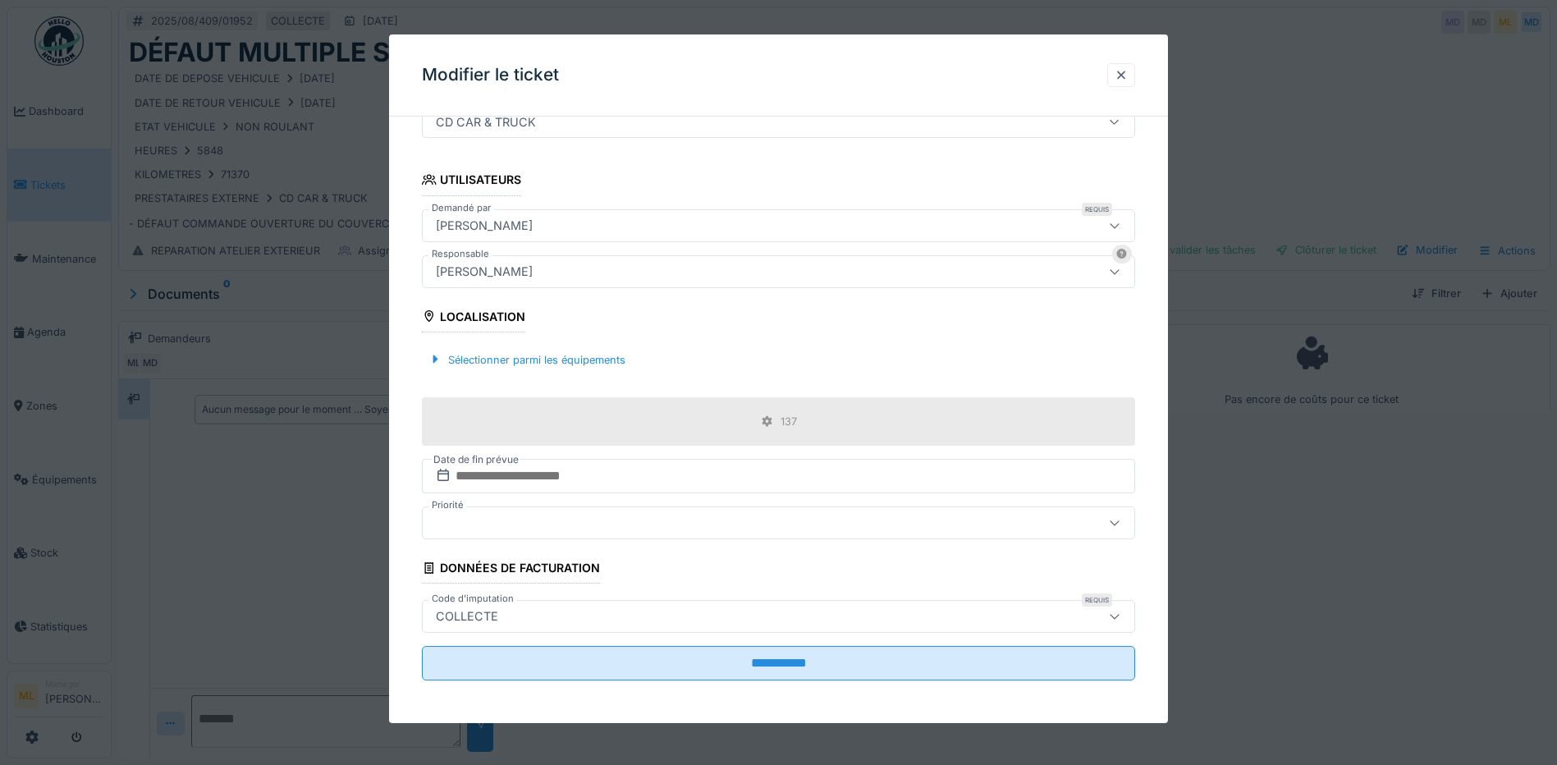
scroll to position [662, 0]
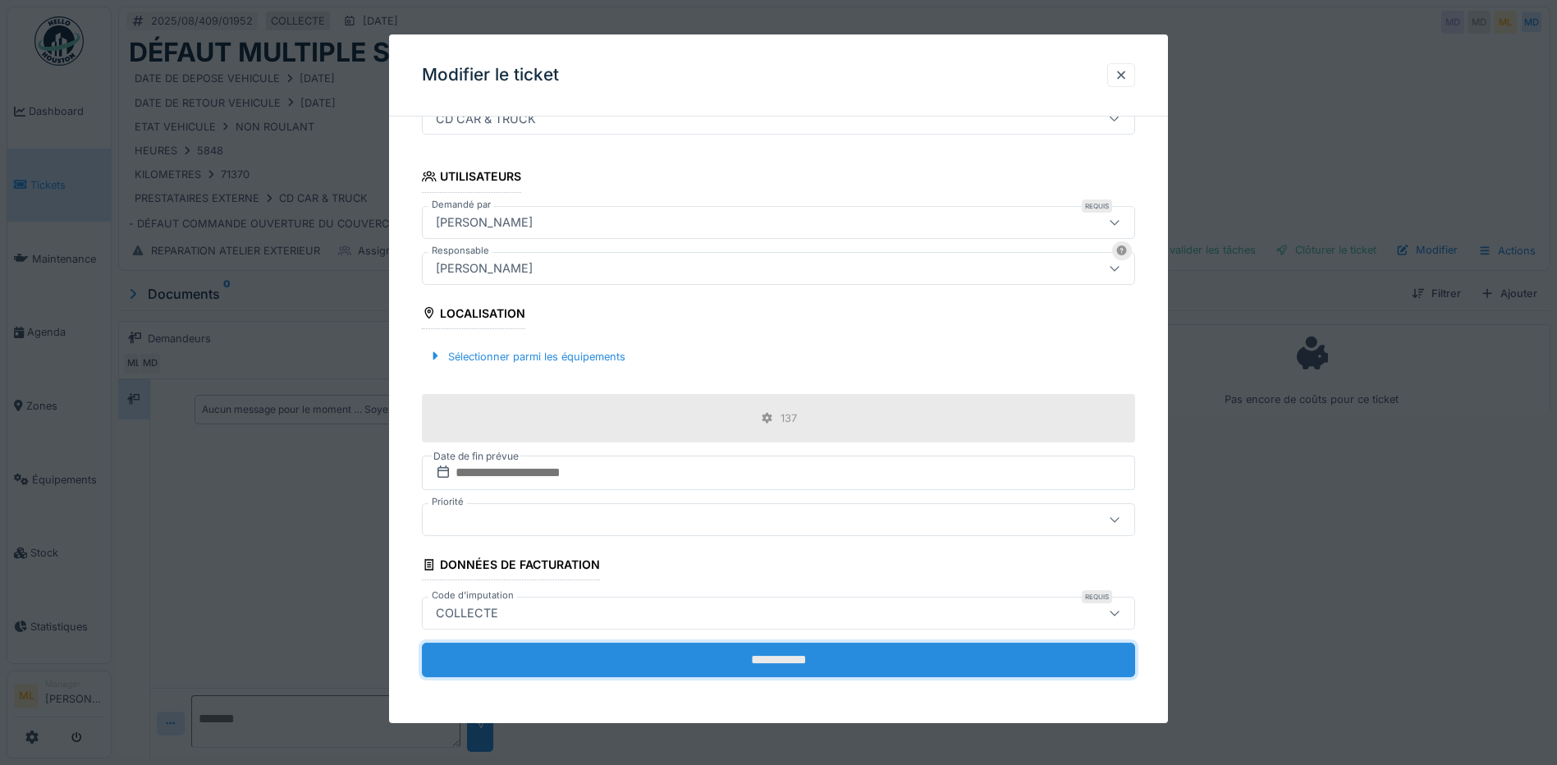
click at [695, 651] on input "**********" at bounding box center [778, 660] width 713 height 34
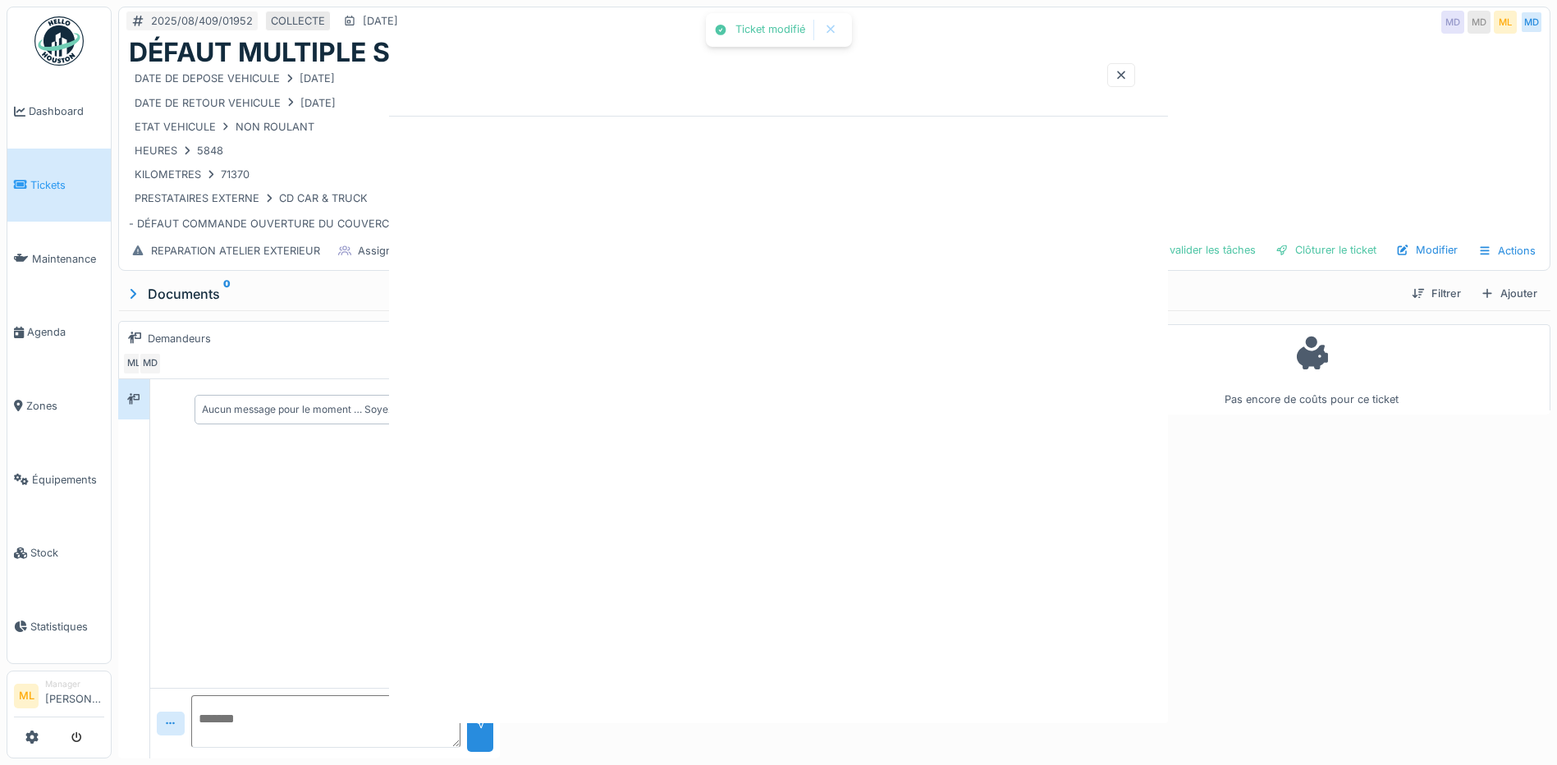
scroll to position [0, 0]
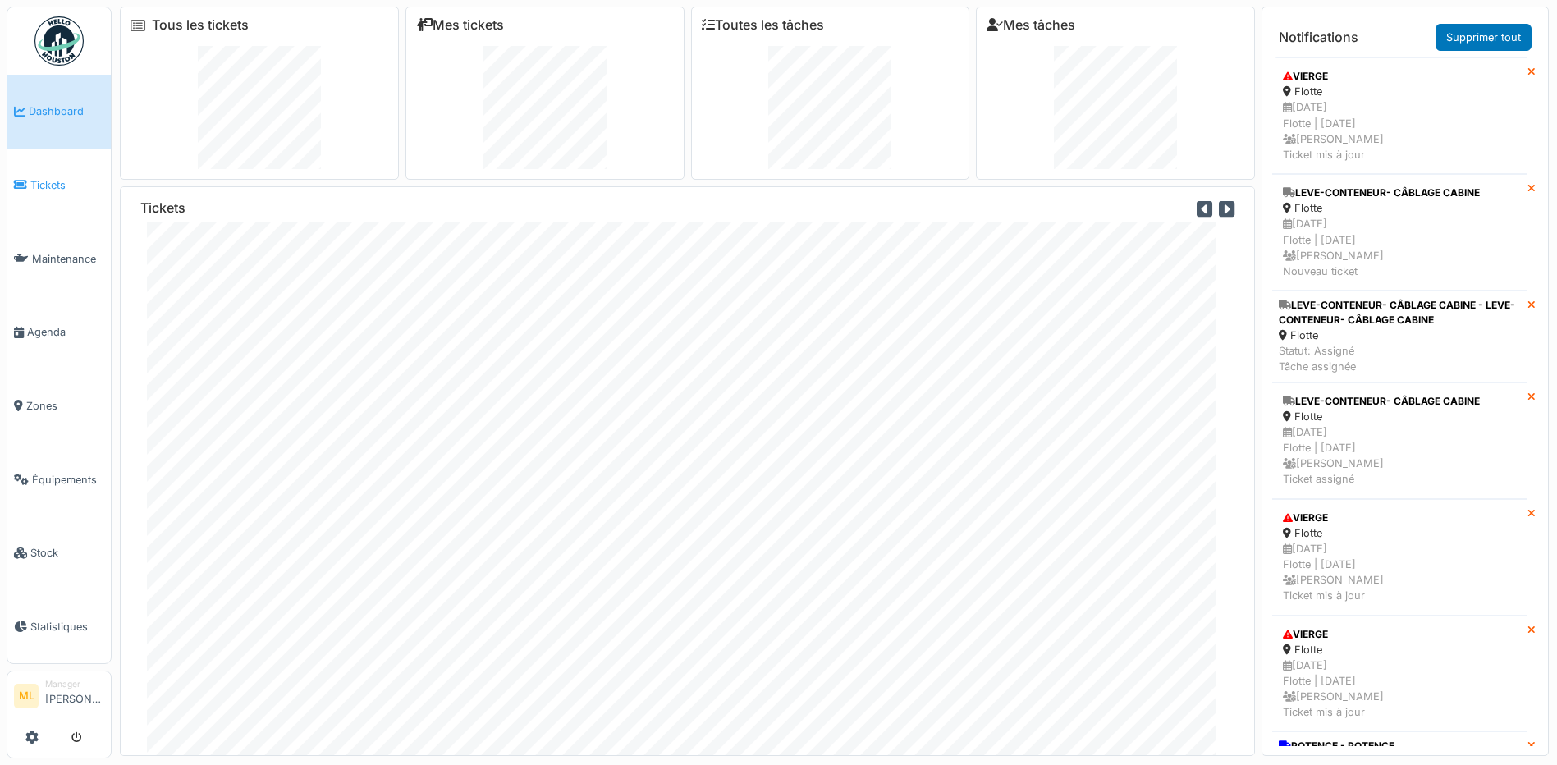
click at [32, 184] on span "Tickets" at bounding box center [67, 185] width 74 height 16
